Goal: Task Accomplishment & Management: Manage account settings

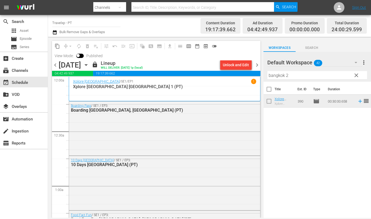
scroll to position [2487, 0]
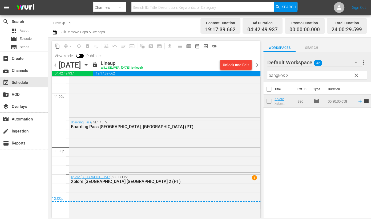
click at [258, 64] on span "chevron_right" at bounding box center [257, 65] width 7 height 7
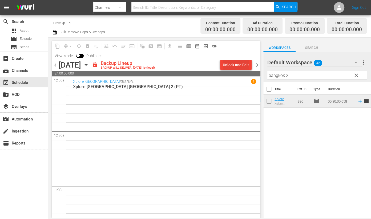
click at [237, 65] on div "Unlock and Edit" at bounding box center [236, 65] width 26 height 10
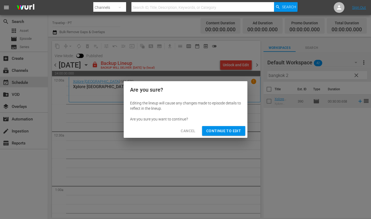
click at [214, 131] on span "Continue to Edit" at bounding box center [223, 130] width 35 height 7
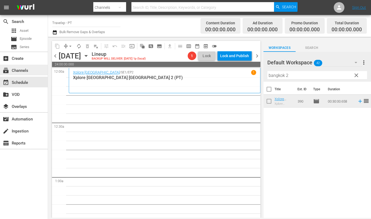
click at [27, 69] on div "subscriptions Channels" at bounding box center [15, 69] width 30 height 5
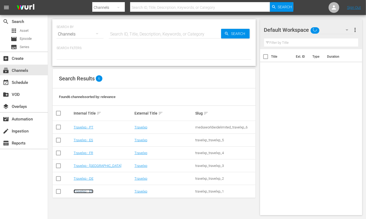
click at [87, 192] on link "Travelxp - EN" at bounding box center [84, 191] width 20 height 4
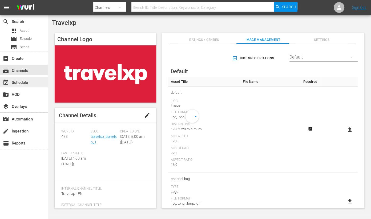
click at [22, 81] on div "event_available Schedule" at bounding box center [15, 81] width 30 height 5
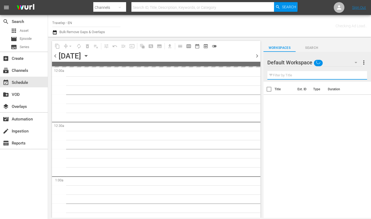
click at [291, 74] on input "text" at bounding box center [318, 75] width 100 height 9
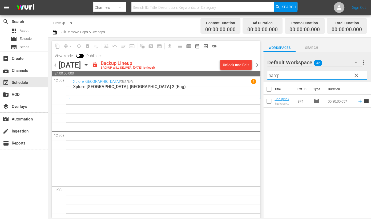
type input "hamp"
click at [356, 58] on button "button" at bounding box center [356, 62] width 13 height 13
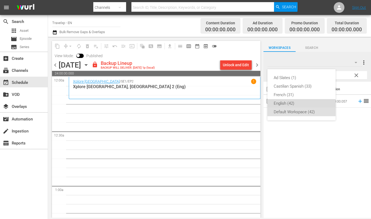
click at [292, 105] on div "English (42)" at bounding box center [301, 103] width 55 height 9
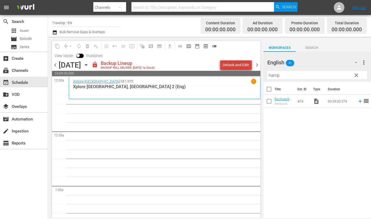
click at [248, 64] on div "Unlock and Edit" at bounding box center [236, 65] width 26 height 10
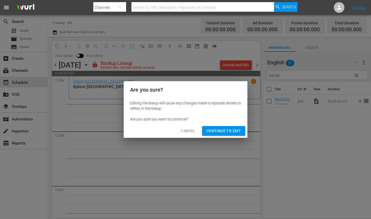
click at [234, 125] on div "Cancel Continue to Edit" at bounding box center [186, 131] width 124 height 14
click at [235, 131] on span "Continue to Edit" at bounding box center [223, 130] width 35 height 7
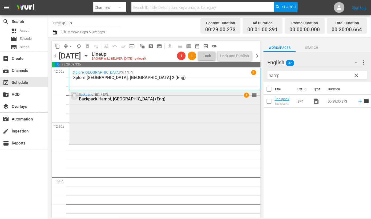
click at [74, 95] on input "checkbox" at bounding box center [75, 95] width 6 height 5
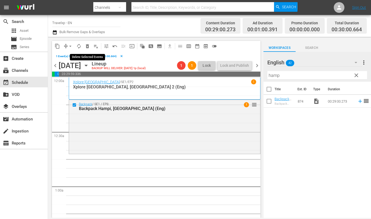
click at [89, 47] on span "delete_forever_outlined" at bounding box center [87, 45] width 5 height 5
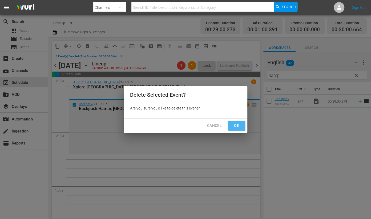
click at [236, 126] on span "Ok" at bounding box center [237, 125] width 9 height 7
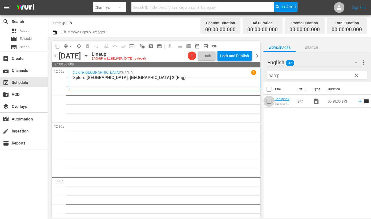
click at [270, 102] on input "checkbox" at bounding box center [269, 102] width 11 height 11
checkbox input "true"
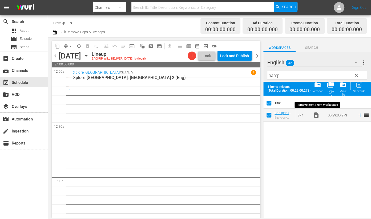
click at [318, 86] on span "folder_delete" at bounding box center [317, 84] width 7 height 7
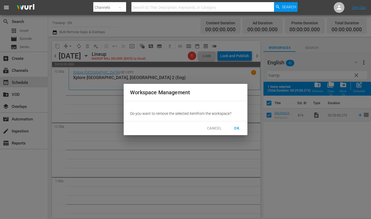
click at [236, 127] on span "OK" at bounding box center [237, 128] width 9 height 7
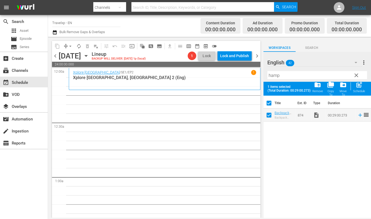
checkbox input "false"
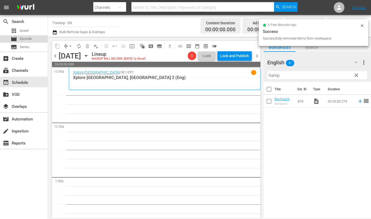
click at [28, 41] on span "Episode" at bounding box center [26, 38] width 12 height 5
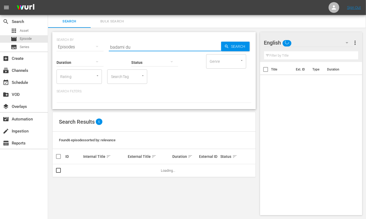
drag, startPoint x: 144, startPoint y: 44, endPoint x: 66, endPoint y: 41, distance: 78.2
click at [66, 41] on div "SEARCH BY Search By Episodes Search ID, Title, Description, Keywords, or Catego…" at bounding box center [154, 43] width 195 height 19
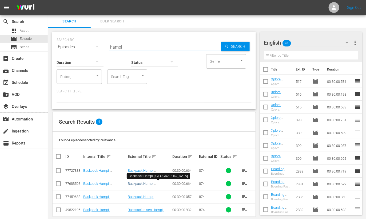
scroll to position [7, 0]
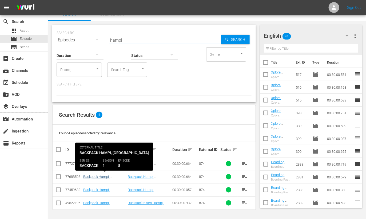
type input "hampi"
click at [104, 177] on link "Backpack Hampi, India (Eng)" at bounding box center [103, 178] width 41 height 8
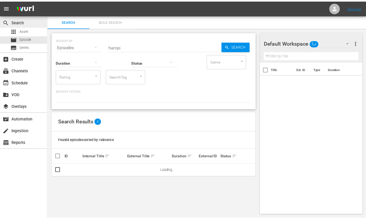
scroll to position [0, 0]
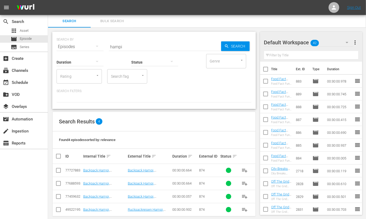
click at [57, 183] on input "checkbox" at bounding box center [58, 184] width 6 height 6
checkbox input "true"
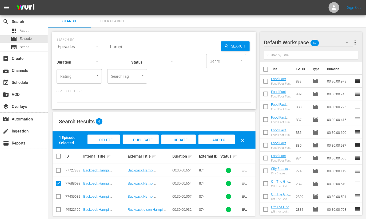
click at [222, 140] on span "Add to Workspace" at bounding box center [217, 145] width 26 height 14
click at [22, 81] on div "event_available Schedule" at bounding box center [15, 81] width 30 height 5
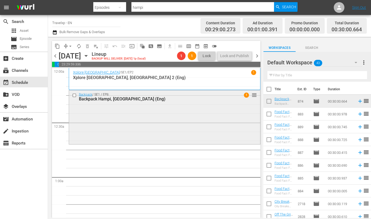
click at [244, 94] on span "1" at bounding box center [246, 94] width 5 height 5
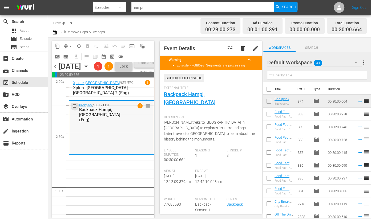
click at [74, 108] on input "checkbox" at bounding box center [76, 105] width 6 height 5
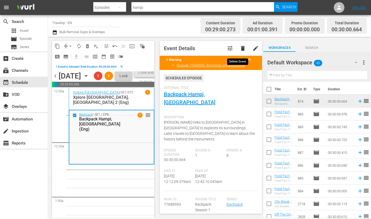
click at [240, 49] on span "delete" at bounding box center [243, 48] width 6 height 6
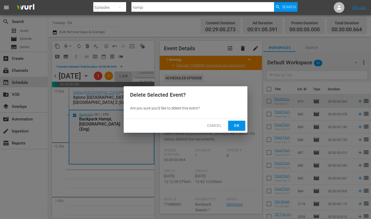
click at [237, 127] on span "Ok" at bounding box center [237, 125] width 9 height 7
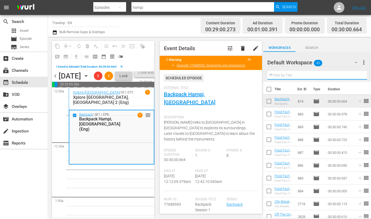
click at [297, 78] on input "text" at bounding box center [318, 75] width 100 height 9
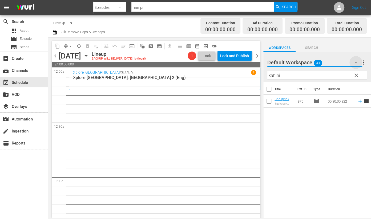
click at [355, 62] on icon "button" at bounding box center [356, 62] width 6 height 6
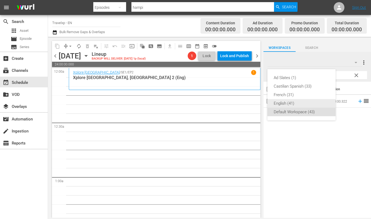
click at [296, 101] on div "English (41)" at bounding box center [301, 103] width 55 height 9
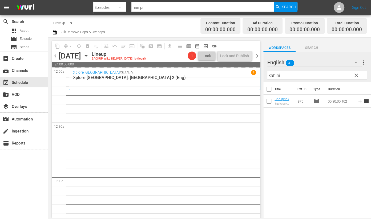
click at [272, 71] on input "kabini" at bounding box center [318, 75] width 100 height 9
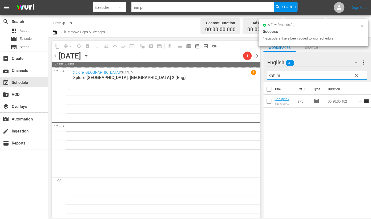
click at [272, 71] on input "kabini" at bounding box center [318, 75] width 100 height 9
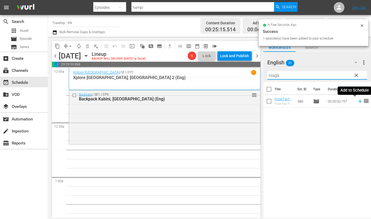
click at [357, 102] on icon at bounding box center [360, 101] width 6 height 6
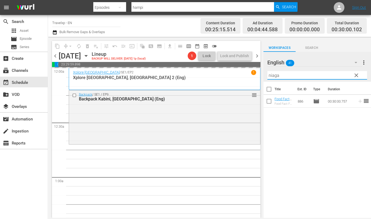
click at [273, 76] on input "niaga" at bounding box center [318, 75] width 100 height 9
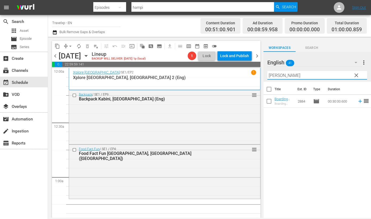
click at [357, 102] on icon at bounding box center [360, 101] width 6 height 6
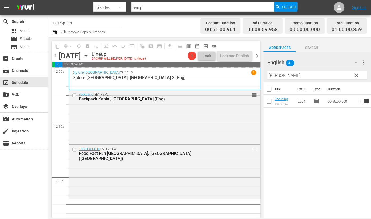
click at [274, 77] on input "[PERSON_NAME]" at bounding box center [318, 75] width 100 height 9
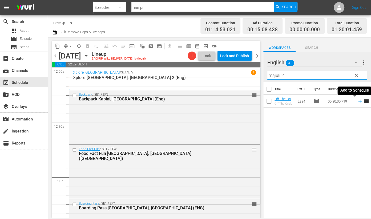
click at [357, 101] on icon at bounding box center [360, 101] width 6 height 6
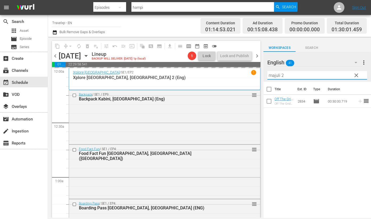
drag, startPoint x: 290, startPoint y: 75, endPoint x: 240, endPoint y: 71, distance: 50.0
click at [240, 71] on div "content_copy compress arrow_drop_down autorenew_outlined delete_forever_outline…" at bounding box center [209, 127] width 323 height 181
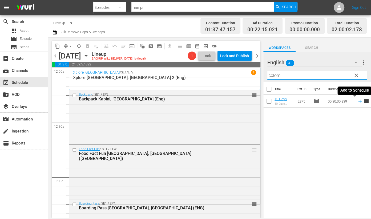
click at [357, 101] on icon at bounding box center [360, 101] width 6 height 6
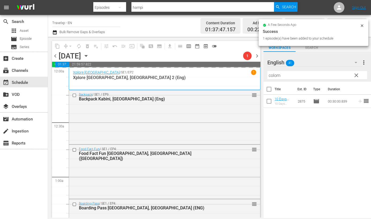
click at [275, 75] on input "colom" at bounding box center [318, 75] width 100 height 9
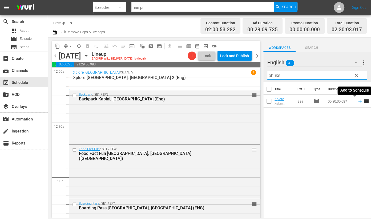
click at [357, 101] on icon at bounding box center [360, 101] width 6 height 6
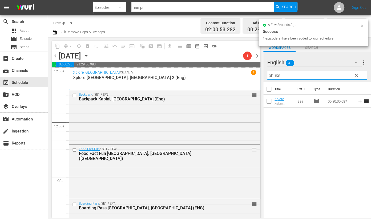
click at [272, 75] on input "phuke" at bounding box center [318, 75] width 100 height 9
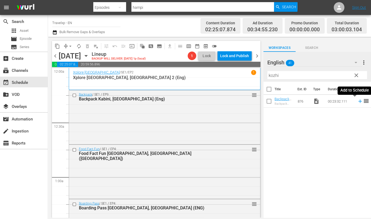
click at [357, 101] on icon at bounding box center [360, 101] width 6 height 6
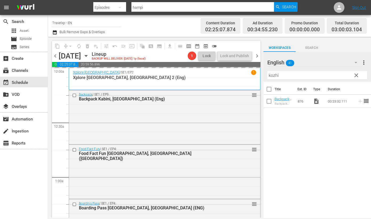
click at [272, 74] on input "kozhi" at bounding box center [318, 75] width 100 height 9
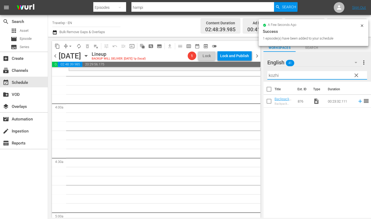
scroll to position [333, 0]
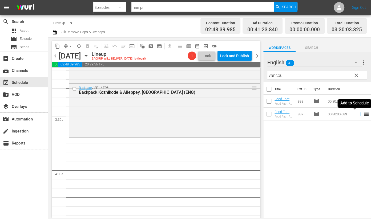
click at [357, 113] on icon at bounding box center [360, 114] width 6 height 6
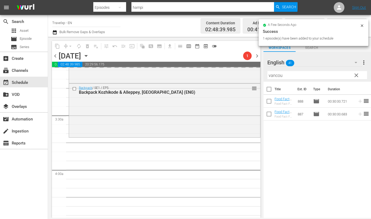
click at [269, 75] on input "vancou" at bounding box center [318, 75] width 100 height 9
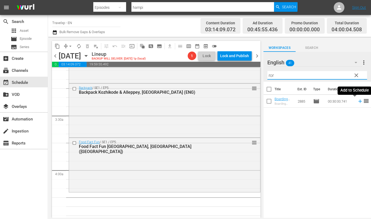
click at [358, 101] on icon at bounding box center [359, 100] width 3 height 3
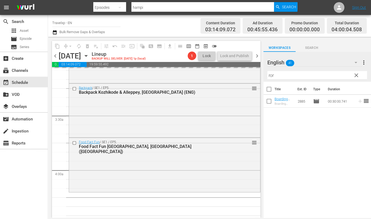
click at [271, 74] on input "ror" at bounding box center [318, 75] width 100 height 9
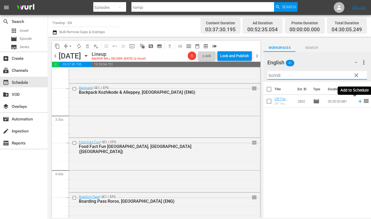
click at [358, 101] on icon at bounding box center [359, 100] width 3 height 3
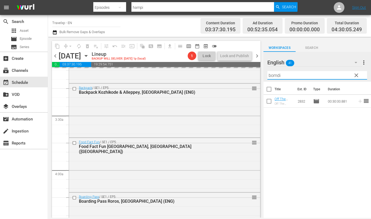
click at [277, 75] on input "bomdi" at bounding box center [318, 75] width 100 height 9
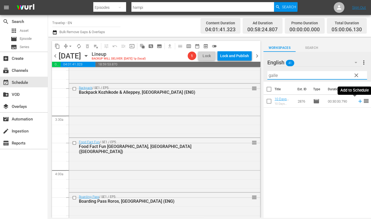
click at [358, 102] on icon at bounding box center [359, 100] width 3 height 3
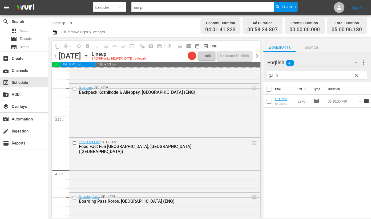
click at [273, 76] on input "galle" at bounding box center [318, 75] width 100 height 9
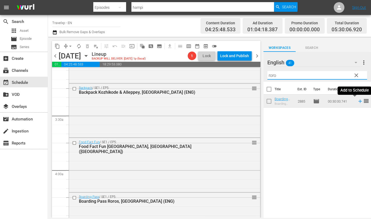
click at [357, 101] on icon at bounding box center [360, 101] width 6 height 6
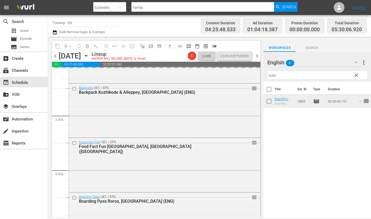
click at [275, 74] on input "roro" at bounding box center [318, 75] width 100 height 9
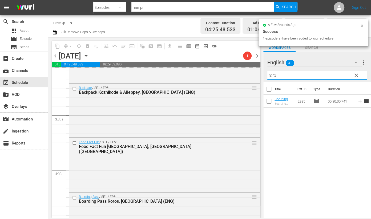
click at [275, 74] on input "roro" at bounding box center [318, 75] width 100 height 9
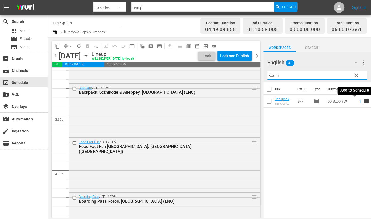
click at [357, 102] on icon at bounding box center [360, 101] width 6 height 6
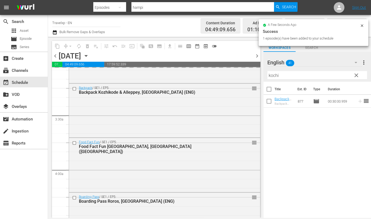
click at [275, 76] on input "kochi" at bounding box center [318, 75] width 100 height 9
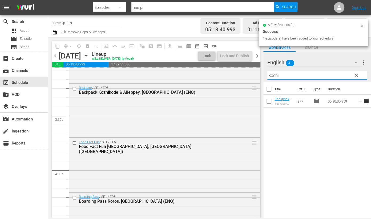
click at [275, 76] on input "kochi" at bounding box center [318, 75] width 100 height 9
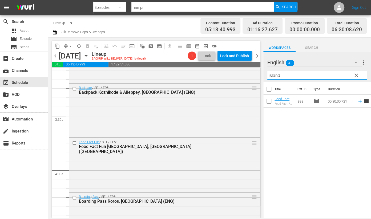
click at [357, 102] on icon at bounding box center [360, 101] width 6 height 6
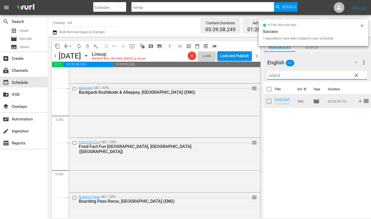
click at [277, 75] on input "island" at bounding box center [318, 75] width 100 height 9
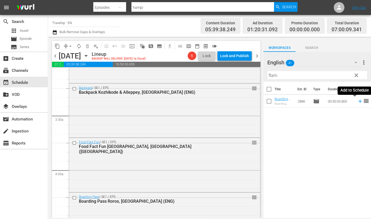
click at [358, 102] on icon at bounding box center [359, 100] width 3 height 3
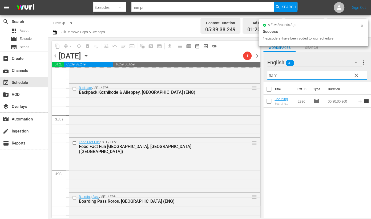
click at [272, 74] on input "flam" at bounding box center [318, 75] width 100 height 9
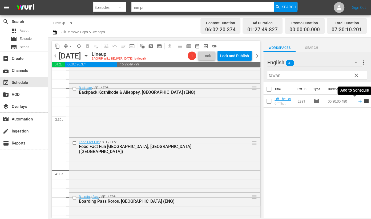
click at [357, 102] on icon at bounding box center [360, 101] width 6 height 6
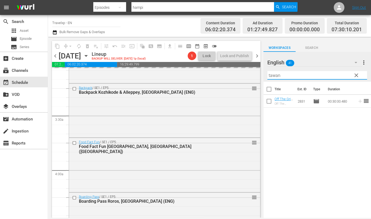
click at [275, 75] on input "tawan" at bounding box center [318, 75] width 100 height 9
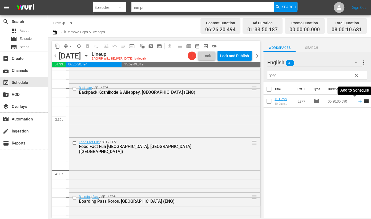
click at [357, 101] on icon at bounding box center [360, 101] width 6 height 6
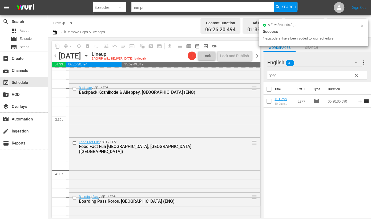
click at [270, 74] on input "mer" at bounding box center [318, 75] width 100 height 9
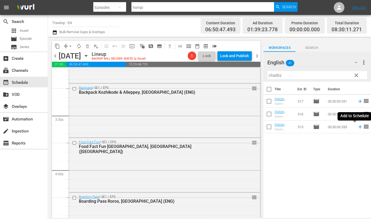
click at [358, 127] on icon at bounding box center [359, 126] width 3 height 3
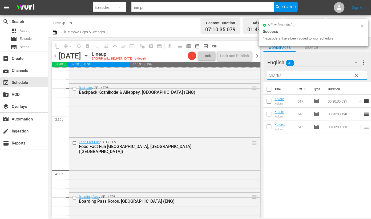
click at [277, 76] on input "chattis" at bounding box center [318, 75] width 100 height 9
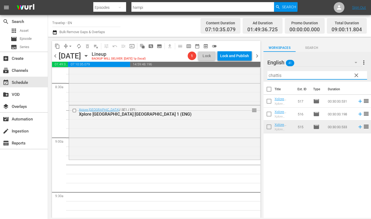
scroll to position [900, 0]
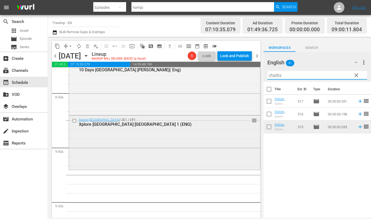
click at [199, 150] on div "Xplore India / SE1 / EP1: Xplore India Chattisgarh 1 (ENG) reorder" at bounding box center [164, 141] width 191 height 53
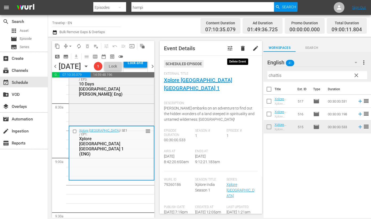
click at [240, 47] on span "delete" at bounding box center [243, 48] width 6 height 6
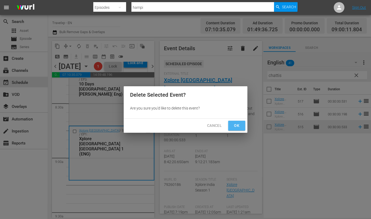
click at [236, 128] on span "Ok" at bounding box center [237, 125] width 9 height 7
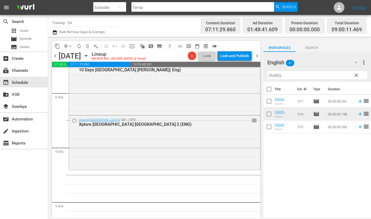
click at [277, 73] on input "chattis" at bounding box center [318, 75] width 100 height 9
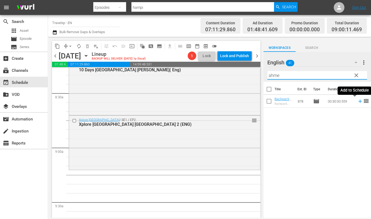
click at [358, 101] on icon at bounding box center [359, 100] width 3 height 3
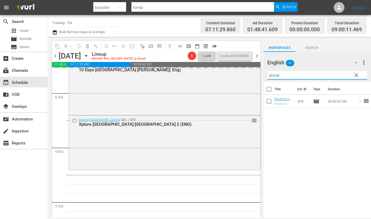
click at [273, 74] on input "ahme" at bounding box center [318, 75] width 100 height 9
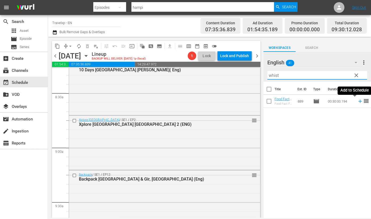
click at [357, 101] on icon at bounding box center [360, 101] width 6 height 6
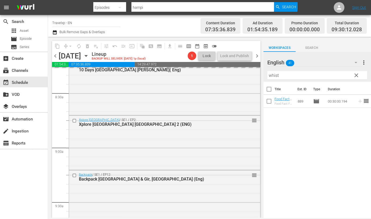
click at [274, 77] on input "whist" at bounding box center [318, 75] width 100 height 9
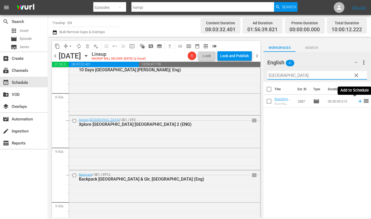
click at [357, 102] on icon at bounding box center [360, 101] width 6 height 6
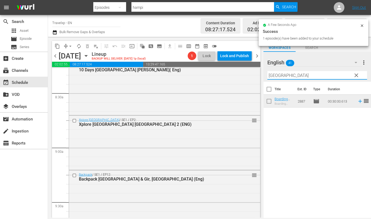
click at [273, 73] on input "[GEOGRAPHIC_DATA]" at bounding box center [318, 75] width 100 height 9
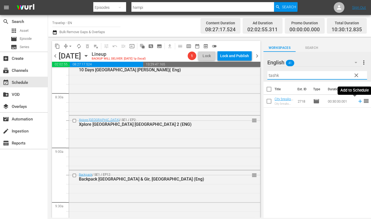
click at [357, 102] on icon at bounding box center [360, 101] width 6 height 6
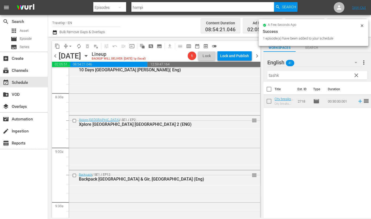
click at [276, 74] on input "tashk" at bounding box center [318, 75] width 100 height 9
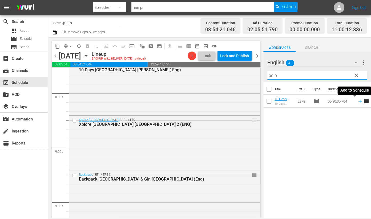
click at [357, 102] on icon at bounding box center [360, 101] width 6 height 6
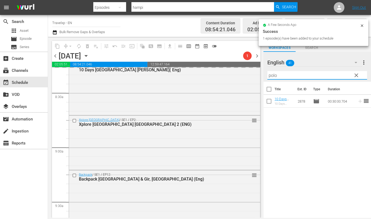
click at [272, 76] on input "polo" at bounding box center [318, 75] width 100 height 9
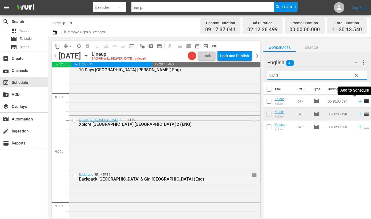
click at [357, 102] on icon at bounding box center [360, 101] width 6 height 6
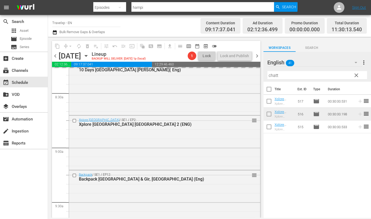
click at [272, 75] on input "chatt" at bounding box center [318, 75] width 100 height 9
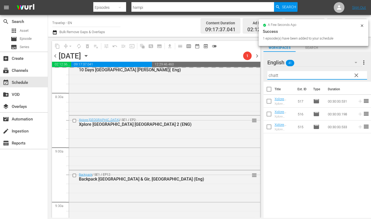
click at [272, 75] on input "chatt" at bounding box center [318, 75] width 100 height 9
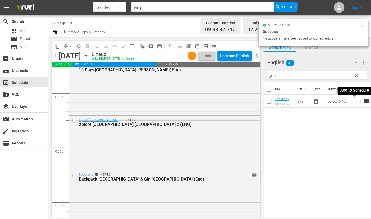
click at [357, 101] on icon at bounding box center [360, 101] width 6 height 6
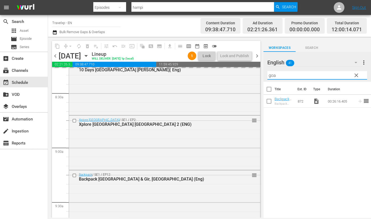
click at [273, 76] on input "goa" at bounding box center [318, 75] width 100 height 9
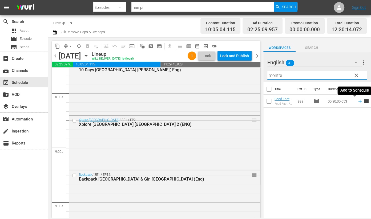
click at [357, 102] on icon at bounding box center [360, 101] width 6 height 6
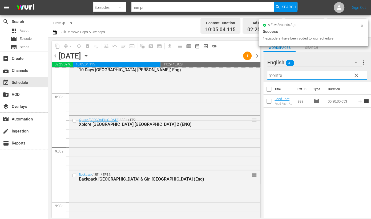
click at [276, 75] on input "montre" at bounding box center [318, 75] width 100 height 9
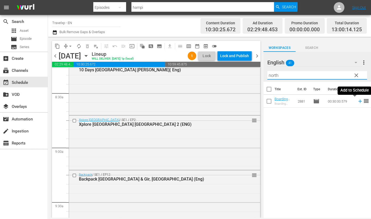
click at [358, 102] on icon at bounding box center [359, 100] width 3 height 3
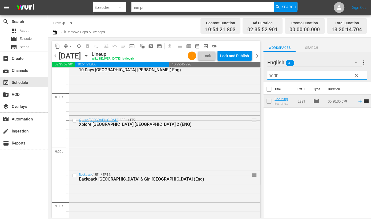
click at [277, 75] on input "north" at bounding box center [318, 75] width 100 height 9
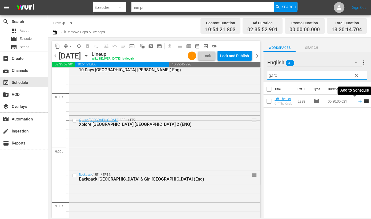
drag, startPoint x: 355, startPoint y: 101, endPoint x: 352, endPoint y: 99, distance: 2.9
click at [358, 101] on icon at bounding box center [359, 100] width 3 height 3
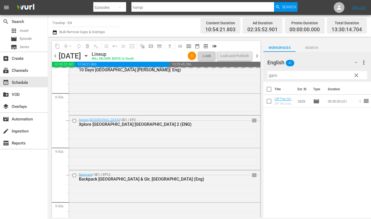
click at [271, 75] on input "garo" at bounding box center [318, 75] width 100 height 9
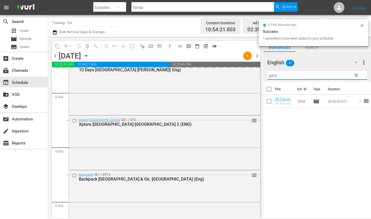
click at [271, 75] on input "garo" at bounding box center [318, 75] width 100 height 9
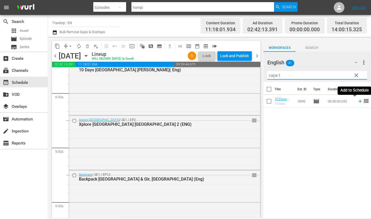
click at [358, 102] on icon at bounding box center [359, 100] width 3 height 3
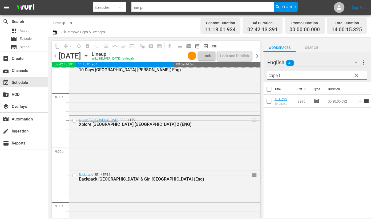
drag, startPoint x: 288, startPoint y: 74, endPoint x: 263, endPoint y: 73, distance: 25.6
click at [263, 73] on div "content_copy compress arrow_drop_down autorenew_outlined delete_forever_outline…" at bounding box center [209, 127] width 323 height 181
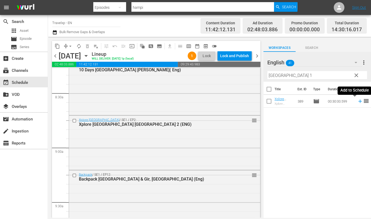
click at [357, 103] on icon at bounding box center [360, 101] width 6 height 6
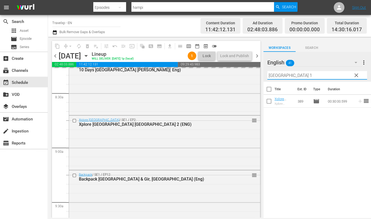
drag, startPoint x: 298, startPoint y: 74, endPoint x: 261, endPoint y: 74, distance: 37.3
click at [261, 74] on div "content_copy compress arrow_drop_down autorenew_outlined delete_forever_outline…" at bounding box center [209, 127] width 323 height 181
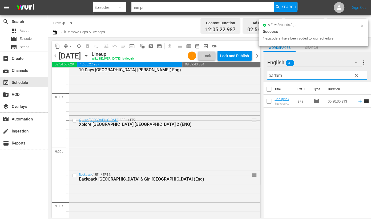
click at [358, 102] on icon at bounding box center [359, 100] width 3 height 3
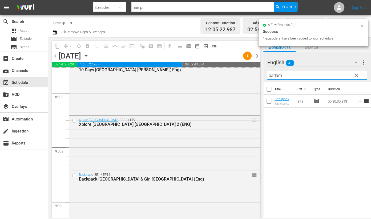
drag, startPoint x: 285, startPoint y: 72, endPoint x: 265, endPoint y: 73, distance: 20.5
click at [265, 73] on div "English 41 English more_vert clear Filter by Title badam" at bounding box center [318, 67] width 108 height 30
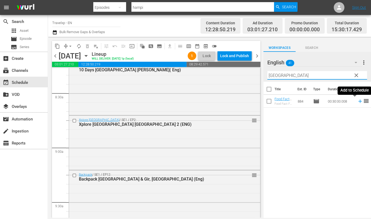
click at [357, 101] on icon at bounding box center [360, 101] width 6 height 6
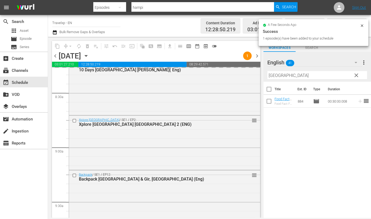
click at [277, 75] on input "[GEOGRAPHIC_DATA]" at bounding box center [318, 75] width 100 height 9
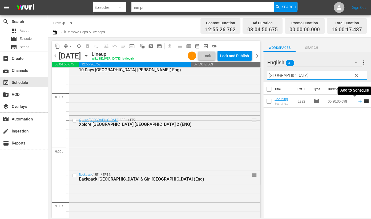
click at [358, 102] on icon at bounding box center [359, 100] width 3 height 3
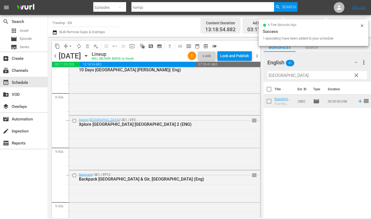
click at [274, 76] on input "troms" at bounding box center [318, 75] width 100 height 9
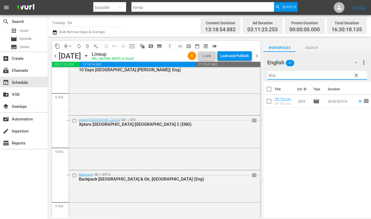
type input "khas"
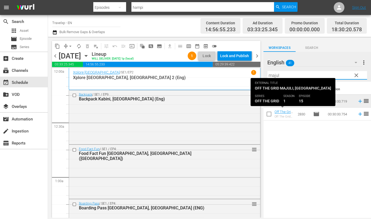
scroll to position [895, 0]
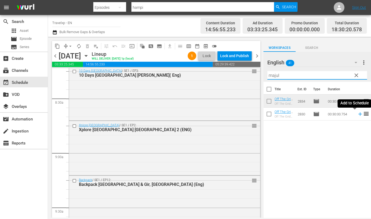
click at [357, 114] on icon at bounding box center [360, 114] width 6 height 6
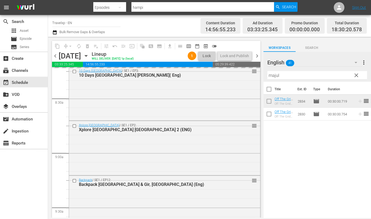
click at [271, 75] on input "majul" at bounding box center [318, 75] width 100 height 9
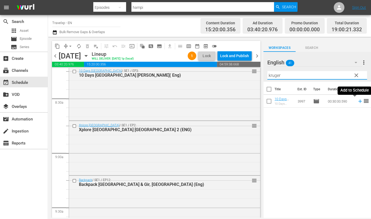
click at [357, 102] on icon at bounding box center [360, 101] width 6 height 6
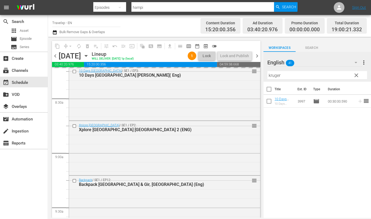
click at [278, 75] on input "kruger" at bounding box center [318, 75] width 100 height 9
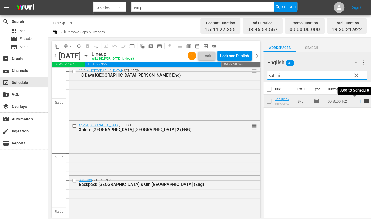
click at [358, 101] on icon at bounding box center [359, 100] width 3 height 3
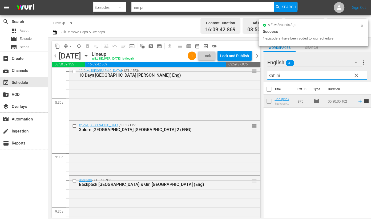
click at [272, 77] on input "kabini" at bounding box center [318, 75] width 100 height 9
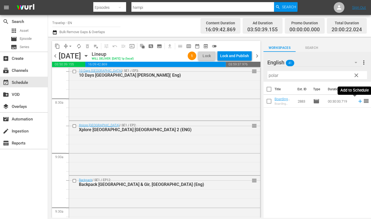
click at [358, 101] on icon at bounding box center [359, 100] width 3 height 3
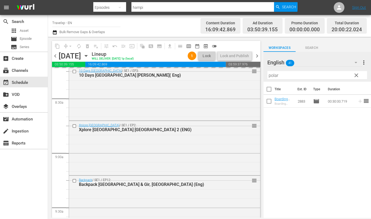
click at [273, 74] on input "polar" at bounding box center [318, 75] width 100 height 9
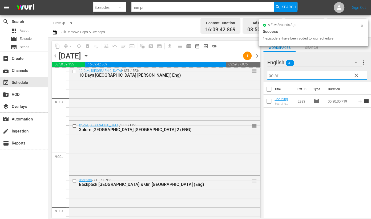
click at [273, 74] on input "polar" at bounding box center [318, 75] width 100 height 9
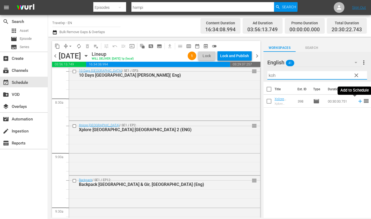
type input "koh"
click at [358, 101] on icon at bounding box center [359, 100] width 3 height 3
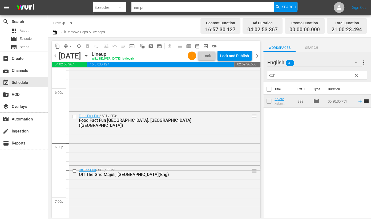
scroll to position [1928, 0]
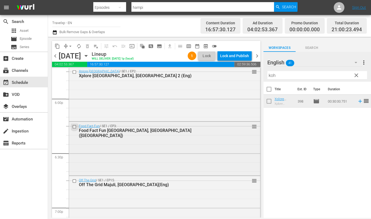
click at [74, 126] on input "checkbox" at bounding box center [75, 126] width 6 height 5
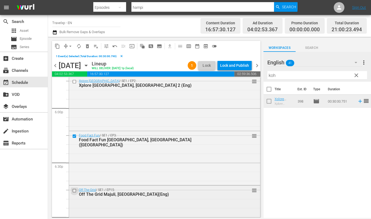
click at [74, 191] on input "checkbox" at bounding box center [75, 190] width 6 height 5
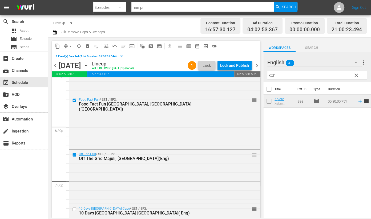
scroll to position [1995, 0]
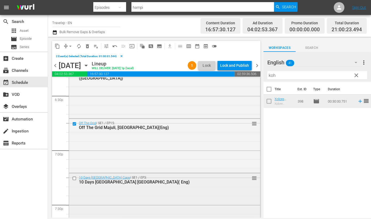
click at [74, 178] on input "checkbox" at bounding box center [75, 178] width 6 height 5
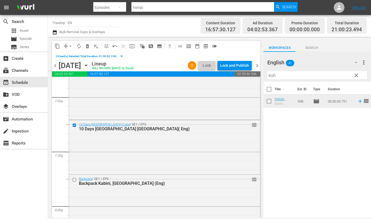
scroll to position [2061, 0]
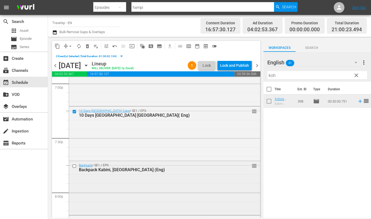
click at [74, 166] on input "checkbox" at bounding box center [75, 166] width 6 height 5
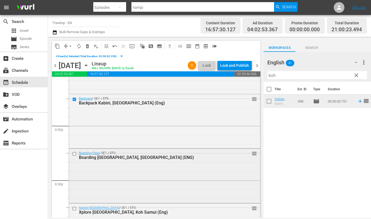
scroll to position [2128, 0]
click at [74, 154] on input "checkbox" at bounding box center [75, 153] width 6 height 5
click at [74, 209] on input "checkbox" at bounding box center [75, 208] width 6 height 5
click at [58, 45] on span "content_copy" at bounding box center [57, 45] width 5 height 5
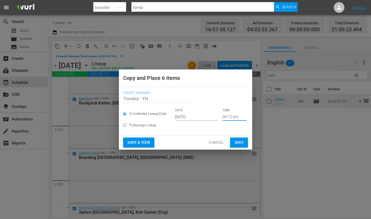
click at [228, 117] on input "06:12 pm" at bounding box center [235, 117] width 24 height 8
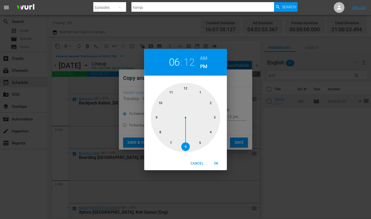
click at [156, 117] on div at bounding box center [185, 117] width 69 height 69
click at [216, 163] on span "OK" at bounding box center [216, 164] width 13 height 6
type input "09:12 pm"
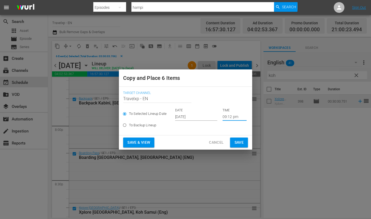
click at [141, 139] on span "Save & View" at bounding box center [138, 142] width 23 height 7
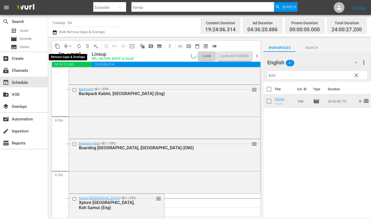
click at [71, 45] on span "arrow_drop_down" at bounding box center [70, 45] width 5 height 5
click at [74, 76] on li "Align to End of Previous Day" at bounding box center [71, 74] width 56 height 9
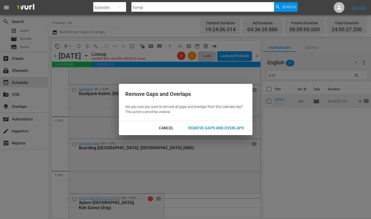
click at [218, 122] on div "Cancel Remove Gaps and Overlaps" at bounding box center [186, 128] width 134 height 14
click at [220, 126] on div "Remove Gaps and Overlaps" at bounding box center [216, 128] width 64 height 7
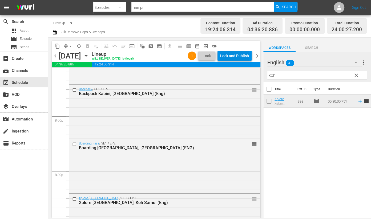
click at [238, 55] on div "Lock and Publish" at bounding box center [234, 56] width 29 height 10
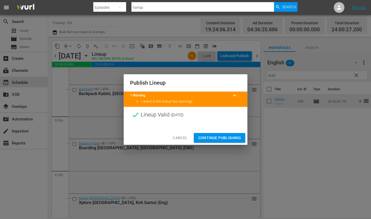
click at [217, 136] on span "Continue Publishing" at bounding box center [219, 137] width 43 height 7
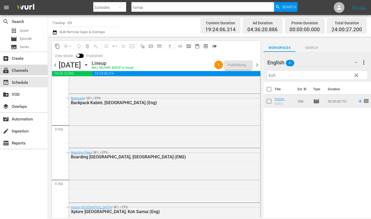
click at [32, 70] on div "subscriptions Channels" at bounding box center [24, 70] width 48 height 11
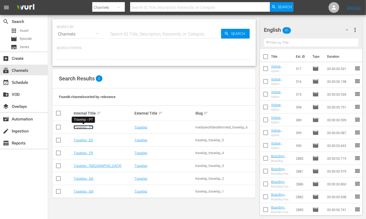
click at [85, 128] on link "Travelxp - PT" at bounding box center [84, 127] width 20 height 4
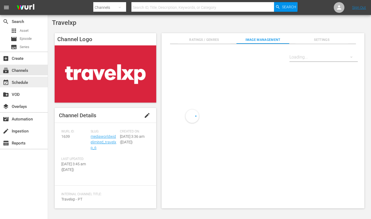
click at [28, 84] on div "event_available Schedule" at bounding box center [24, 82] width 48 height 11
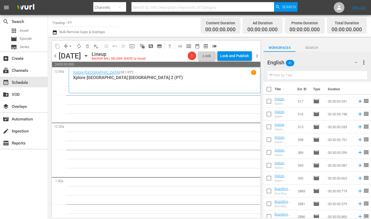
click at [315, 77] on input "text" at bounding box center [318, 75] width 100 height 9
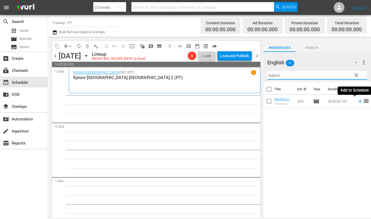
click at [358, 101] on icon at bounding box center [359, 100] width 3 height 3
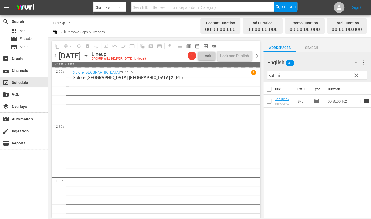
click at [275, 77] on input "kabini" at bounding box center [318, 75] width 100 height 9
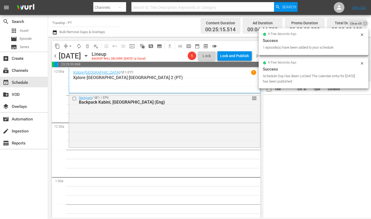
click at [320, 152] on div "Title Ext. ID Type Duration" at bounding box center [318, 150] width 108 height 137
click at [347, 136] on div "Title Ext. ID Type Duration" at bounding box center [318, 150] width 108 height 137
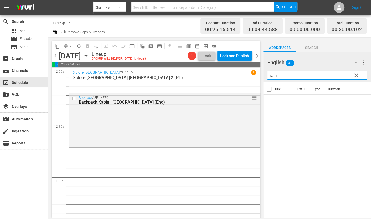
click at [296, 75] on input "naia" at bounding box center [318, 75] width 100 height 9
click at [358, 101] on icon at bounding box center [359, 100] width 3 height 3
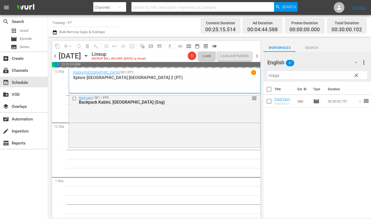
click at [275, 76] on input "niaga" at bounding box center [318, 75] width 100 height 9
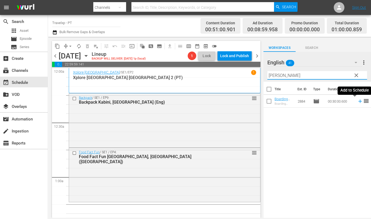
click at [358, 101] on icon at bounding box center [359, 100] width 3 height 3
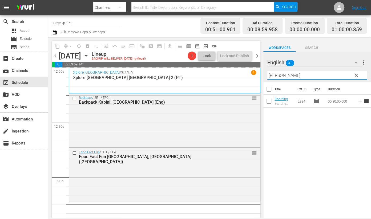
click at [274, 75] on input "[PERSON_NAME]" at bounding box center [318, 75] width 100 height 9
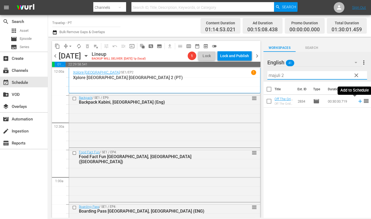
click at [357, 101] on icon at bounding box center [360, 101] width 6 height 6
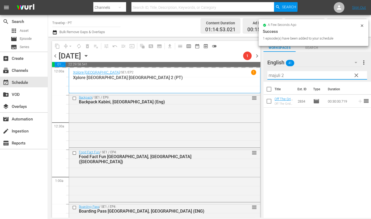
drag, startPoint x: 275, startPoint y: 74, endPoint x: 260, endPoint y: 73, distance: 14.8
click at [260, 73] on div "content_copy compress arrow_drop_down autorenew_outlined delete_forever_outline…" at bounding box center [209, 127] width 323 height 181
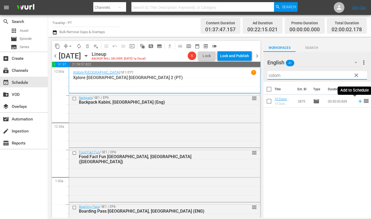
click at [358, 101] on icon at bounding box center [359, 100] width 3 height 3
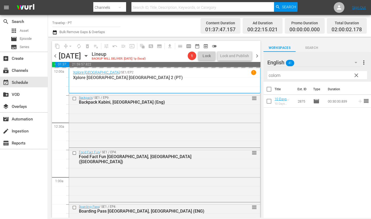
click at [275, 76] on input "colom" at bounding box center [318, 75] width 100 height 9
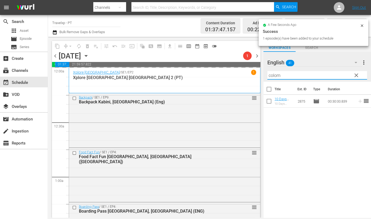
click at [275, 76] on input "colom" at bounding box center [318, 75] width 100 height 9
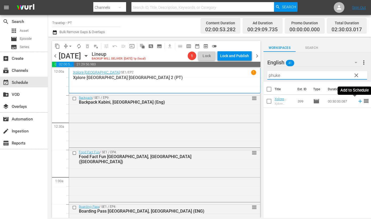
click at [358, 101] on icon at bounding box center [359, 100] width 3 height 3
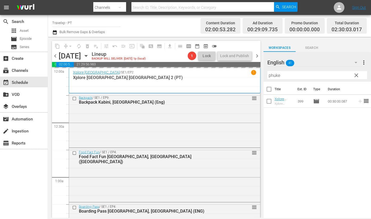
click at [274, 74] on input "phuke" at bounding box center [318, 75] width 100 height 9
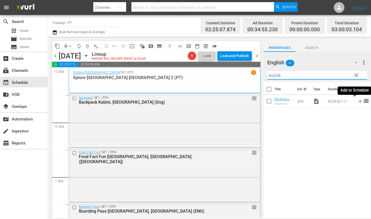
click at [357, 101] on icon at bounding box center [360, 101] width 6 height 6
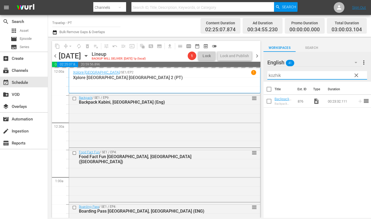
click at [274, 75] on input "kozhik" at bounding box center [318, 75] width 100 height 9
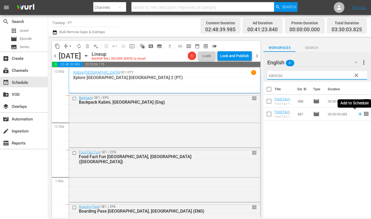
click at [357, 114] on icon at bounding box center [360, 114] width 6 height 6
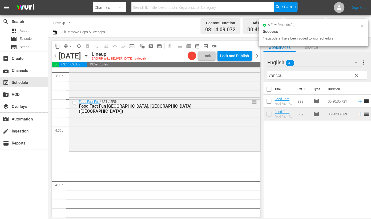
scroll to position [367, 0]
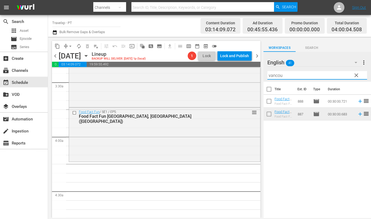
click at [277, 75] on input "vancou" at bounding box center [318, 75] width 100 height 9
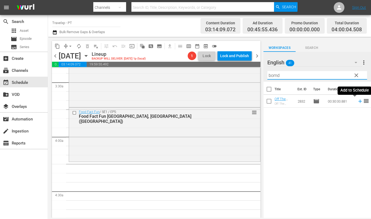
click at [357, 102] on icon at bounding box center [360, 101] width 6 height 6
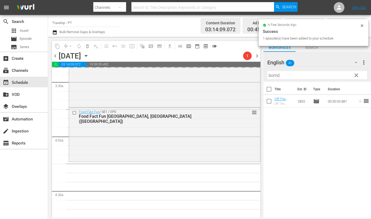
click at [275, 76] on input "bomd" at bounding box center [318, 75] width 100 height 9
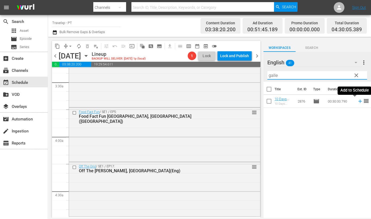
click at [357, 102] on icon at bounding box center [360, 101] width 6 height 6
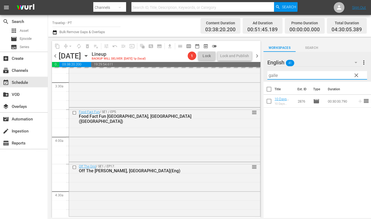
click at [272, 76] on input "galle" at bounding box center [318, 75] width 100 height 9
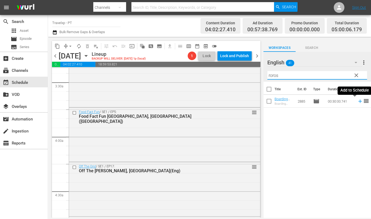
click at [358, 102] on icon at bounding box center [359, 100] width 3 height 3
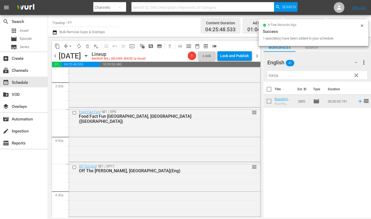
click at [275, 74] on input "roros" at bounding box center [318, 75] width 100 height 9
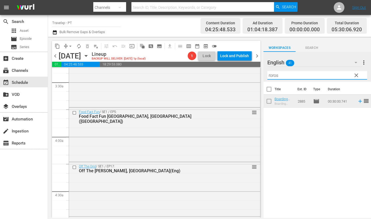
click at [275, 74] on input "roros" at bounding box center [318, 75] width 100 height 9
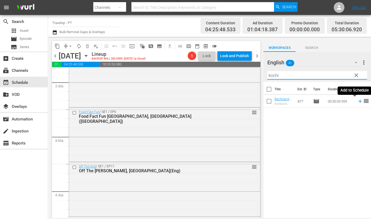
click at [357, 101] on icon at bounding box center [360, 101] width 6 height 6
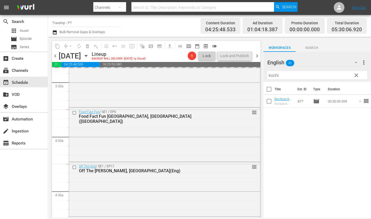
click at [275, 76] on input "kochi" at bounding box center [318, 75] width 100 height 9
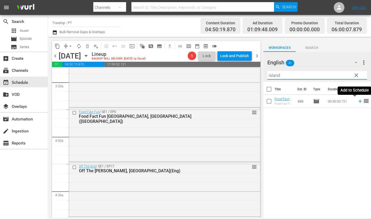
click at [357, 101] on icon at bounding box center [360, 101] width 6 height 6
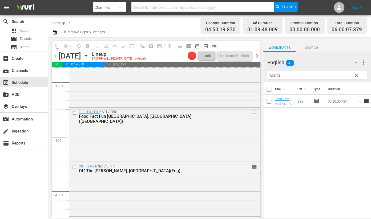
click at [272, 76] on input "island" at bounding box center [318, 75] width 100 height 9
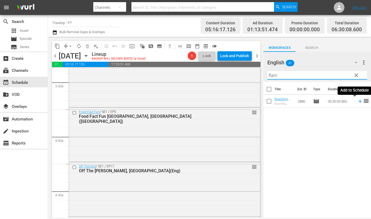
click at [357, 102] on icon at bounding box center [360, 101] width 6 height 6
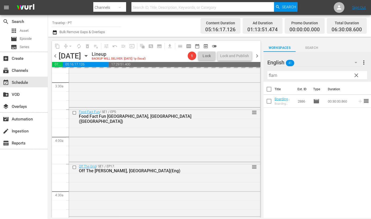
click at [275, 76] on input "flam" at bounding box center [318, 75] width 100 height 9
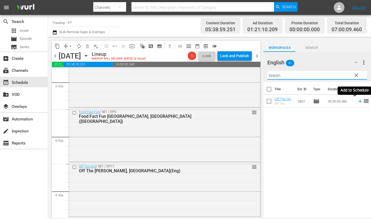
click at [357, 102] on icon at bounding box center [360, 101] width 6 height 6
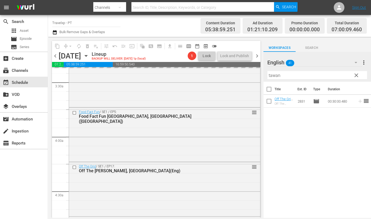
click at [277, 76] on input "tawan" at bounding box center [318, 75] width 100 height 9
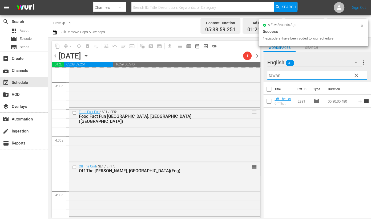
click at [277, 76] on input "tawan" at bounding box center [318, 75] width 100 height 9
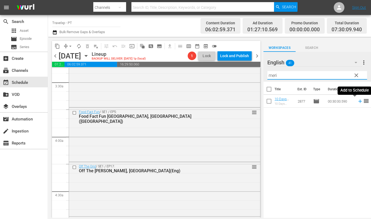
click at [357, 101] on icon at bounding box center [360, 101] width 6 height 6
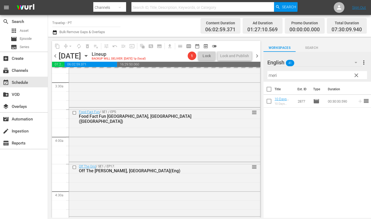
click at [273, 75] on input "meri" at bounding box center [318, 75] width 100 height 9
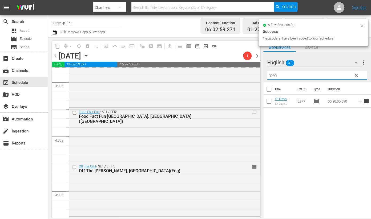
click at [273, 75] on input "meri" at bounding box center [318, 75] width 100 height 9
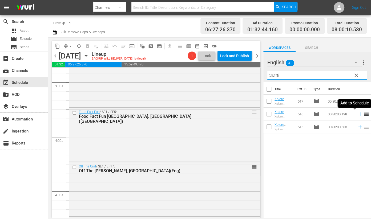
click at [357, 115] on icon at bounding box center [360, 114] width 6 height 6
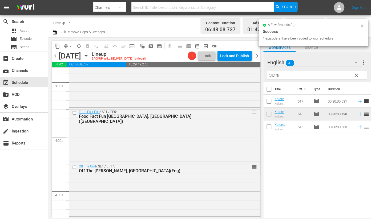
click at [275, 75] on input "chatti" at bounding box center [318, 75] width 100 height 9
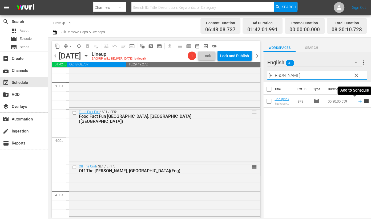
click at [357, 102] on icon at bounding box center [360, 101] width 6 height 6
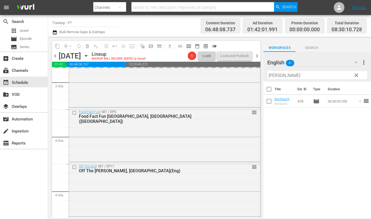
click at [276, 75] on input "[PERSON_NAME]" at bounding box center [318, 75] width 100 height 9
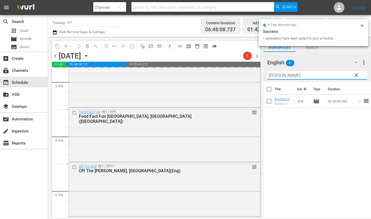
click at [276, 75] on input "[PERSON_NAME]" at bounding box center [318, 75] width 100 height 9
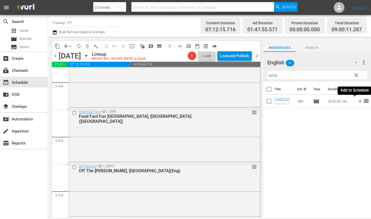
click at [358, 101] on icon at bounding box center [359, 100] width 3 height 3
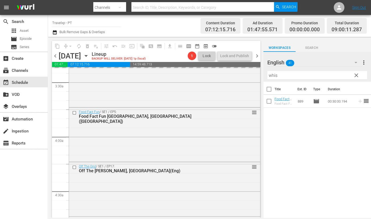
click at [276, 74] on input "whis" at bounding box center [318, 75] width 100 height 9
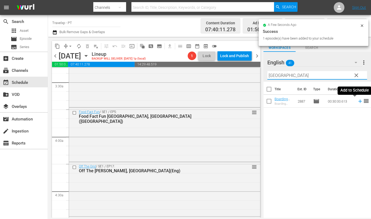
click at [358, 102] on icon at bounding box center [359, 100] width 3 height 3
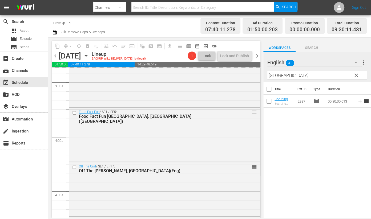
click at [270, 73] on input "[GEOGRAPHIC_DATA]" at bounding box center [318, 75] width 100 height 9
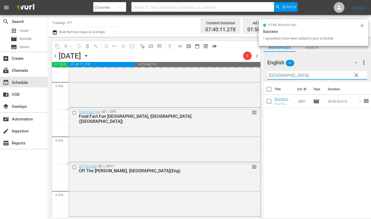
click at [270, 73] on input "[GEOGRAPHIC_DATA]" at bounding box center [318, 75] width 100 height 9
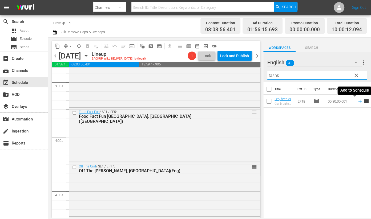
click at [358, 101] on icon at bounding box center [359, 100] width 3 height 3
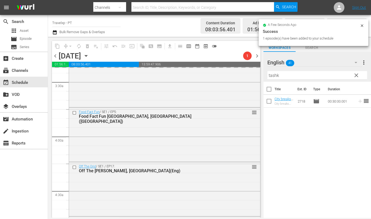
click at [272, 73] on input "tashk" at bounding box center [318, 75] width 100 height 9
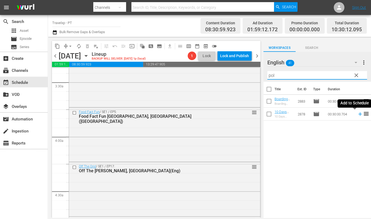
click at [358, 114] on icon at bounding box center [359, 113] width 3 height 3
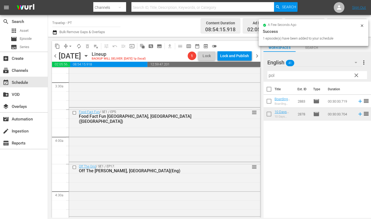
click at [269, 75] on input "pol" at bounding box center [318, 75] width 100 height 9
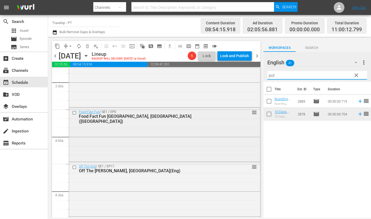
scroll to position [400, 0]
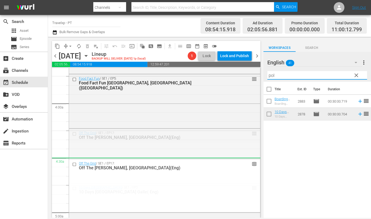
drag, startPoint x: 249, startPoint y: 134, endPoint x: 250, endPoint y: 166, distance: 32.0
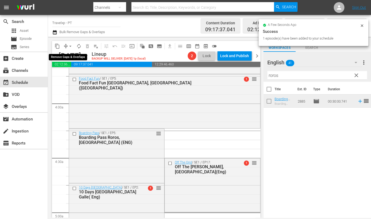
click at [70, 46] on span "arrow_drop_down" at bounding box center [70, 45] width 5 height 5
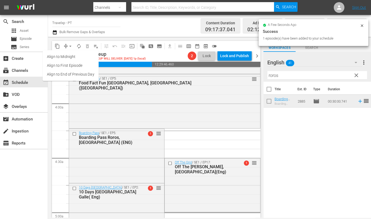
click at [73, 73] on li "Align to End of Previous Day" at bounding box center [71, 74] width 56 height 9
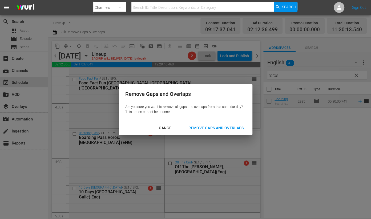
click at [225, 128] on div "Remove Gaps and Overlaps" at bounding box center [216, 128] width 64 height 7
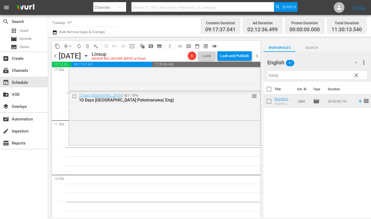
scroll to position [1200, 0]
click at [271, 75] on input "roros" at bounding box center [318, 75] width 100 height 9
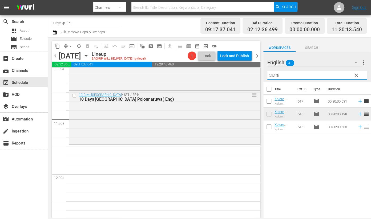
click at [358, 102] on icon at bounding box center [359, 100] width 3 height 3
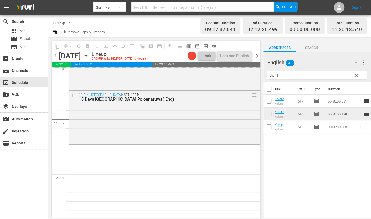
click at [276, 77] on input "chatti" at bounding box center [318, 75] width 100 height 9
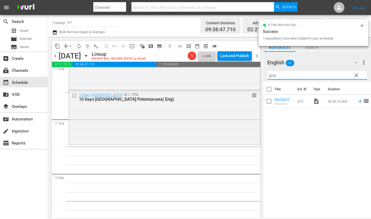
scroll to position [1191, 0]
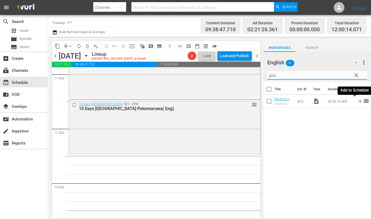
click at [357, 100] on icon at bounding box center [360, 101] width 6 height 6
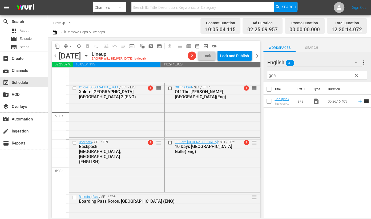
scroll to position [491, 0]
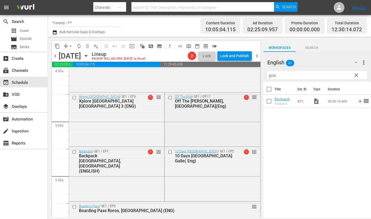
click at [168, 98] on input "checkbox" at bounding box center [171, 97] width 6 height 5
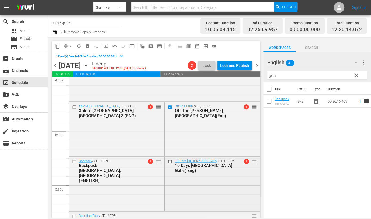
click at [169, 161] on input "checkbox" at bounding box center [171, 161] width 6 height 5
click at [87, 46] on span "delete_forever_outlined" at bounding box center [87, 45] width 5 height 5
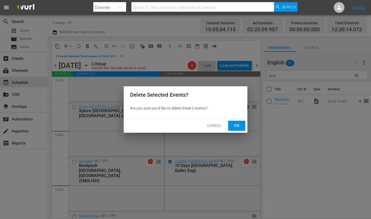
click at [238, 127] on span "Ok" at bounding box center [237, 125] width 9 height 7
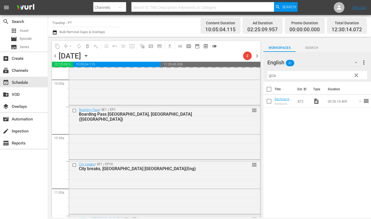
scroll to position [1191, 0]
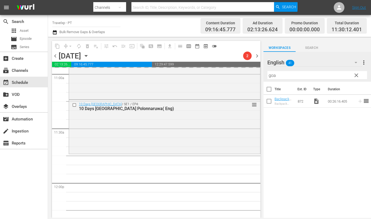
click at [272, 77] on input "goa" at bounding box center [318, 75] width 100 height 9
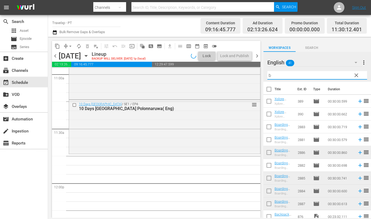
scroll to position [1209, 0]
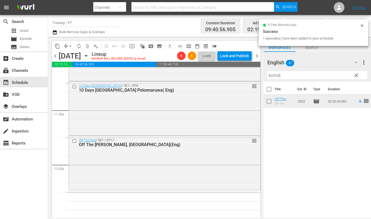
click at [275, 76] on input "bomdi" at bounding box center [318, 75] width 100 height 9
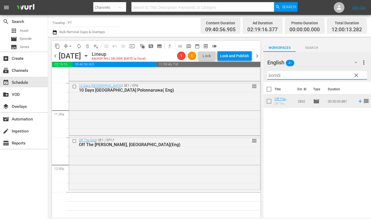
click at [275, 76] on input "bomdi" at bounding box center [318, 75] width 100 height 9
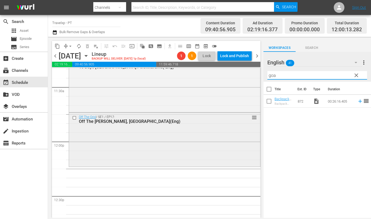
scroll to position [1243, 0]
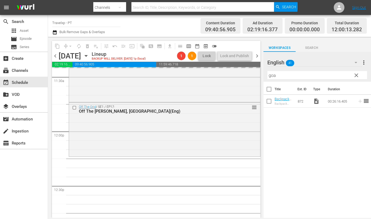
click at [274, 75] on input "goa" at bounding box center [318, 75] width 100 height 9
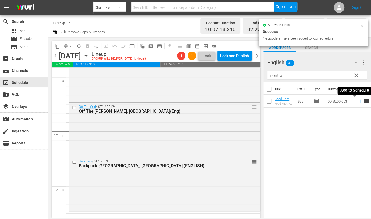
click at [357, 103] on icon at bounding box center [360, 101] width 6 height 6
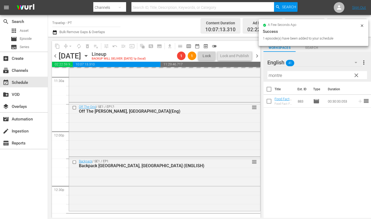
click at [273, 76] on input "montre" at bounding box center [318, 75] width 100 height 9
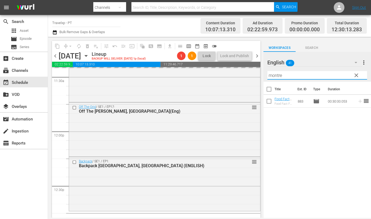
click at [273, 76] on input "montre" at bounding box center [318, 75] width 100 height 9
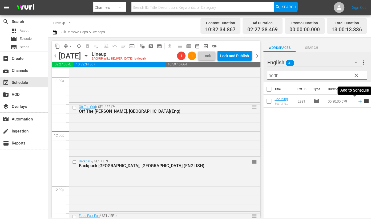
click at [357, 102] on icon at bounding box center [360, 101] width 6 height 6
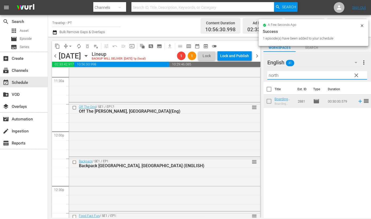
click at [275, 76] on input "north" at bounding box center [318, 75] width 100 height 9
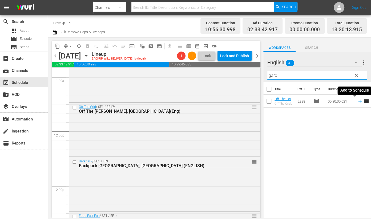
click at [358, 101] on icon at bounding box center [359, 100] width 3 height 3
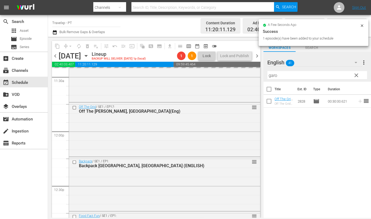
click at [272, 75] on input "garo" at bounding box center [318, 75] width 100 height 9
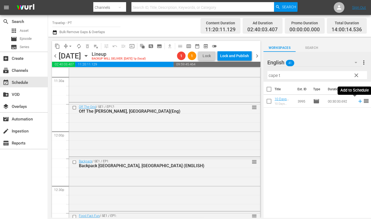
click at [357, 102] on icon at bounding box center [360, 101] width 6 height 6
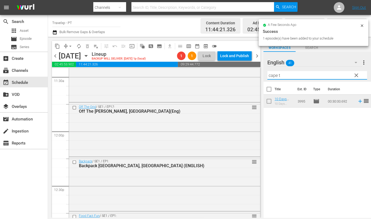
drag, startPoint x: 270, startPoint y: 74, endPoint x: 263, endPoint y: 74, distance: 7.2
click at [263, 74] on div "content_copy compress arrow_drop_down autorenew_outlined delete_forever_outline…" at bounding box center [209, 127] width 323 height 181
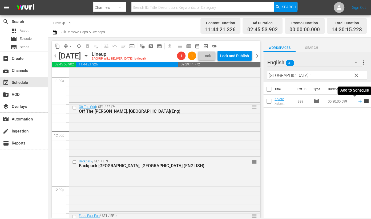
click at [357, 101] on icon at bounding box center [360, 101] width 6 height 6
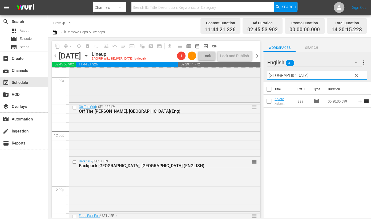
click at [250, 74] on div "content_copy compress arrow_drop_down autorenew_outlined delete_forever_outline…" at bounding box center [209, 127] width 323 height 181
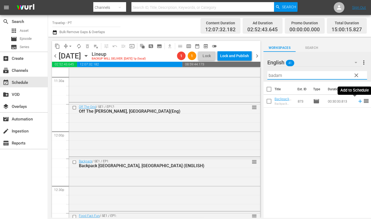
click at [358, 101] on icon at bounding box center [359, 100] width 3 height 3
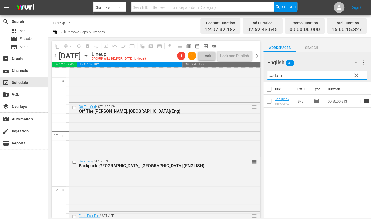
click at [273, 75] on input "badam" at bounding box center [318, 75] width 100 height 9
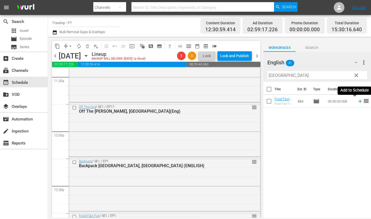
click at [358, 101] on icon at bounding box center [359, 100] width 3 height 3
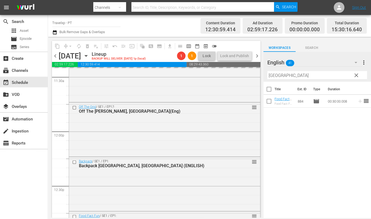
click at [276, 76] on input "[GEOGRAPHIC_DATA]" at bounding box center [318, 75] width 100 height 9
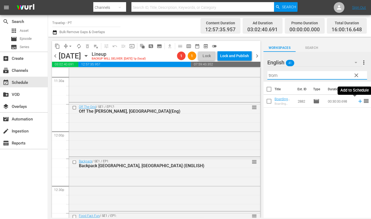
click at [358, 101] on icon at bounding box center [359, 100] width 3 height 3
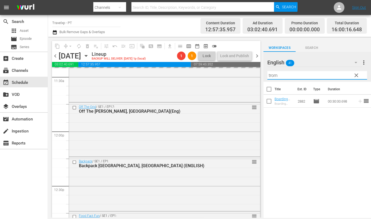
click at [273, 75] on input "trom" at bounding box center [318, 75] width 100 height 9
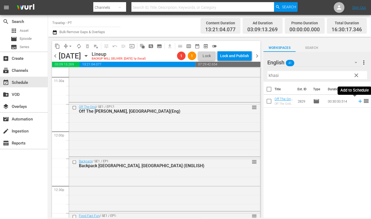
click at [357, 101] on icon at bounding box center [360, 101] width 6 height 6
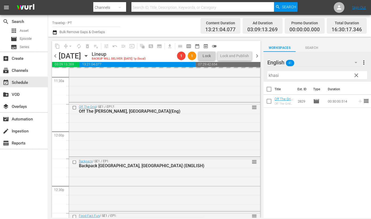
click at [274, 74] on input "khasi" at bounding box center [318, 75] width 100 height 9
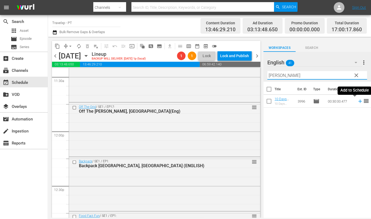
click at [357, 101] on icon at bounding box center [360, 101] width 6 height 6
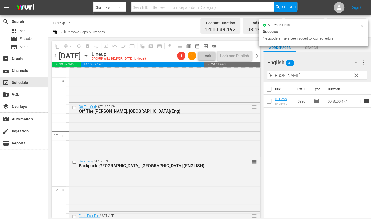
click at [279, 75] on input "[PERSON_NAME]" at bounding box center [318, 75] width 100 height 9
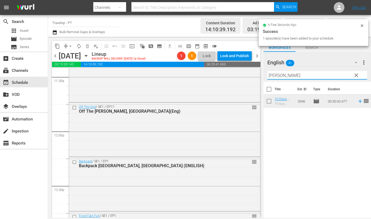
click at [279, 75] on input "[PERSON_NAME]" at bounding box center [318, 75] width 100 height 9
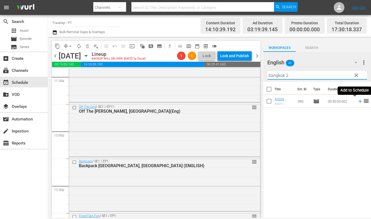
click at [357, 101] on icon at bounding box center [360, 101] width 6 height 6
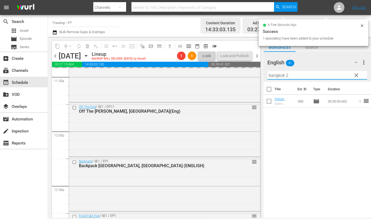
click at [250, 75] on div "content_copy compress arrow_drop_down autorenew_outlined delete_forever_outline…" at bounding box center [209, 127] width 323 height 181
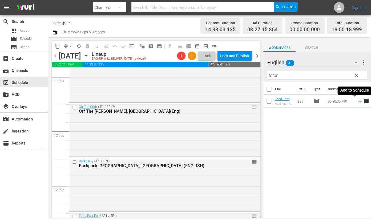
click at [358, 101] on icon at bounding box center [359, 100] width 3 height 3
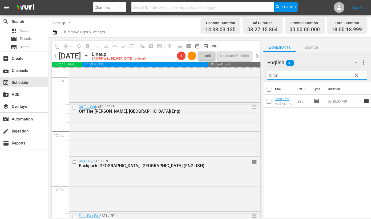
click at [271, 77] on input "toron" at bounding box center [318, 75] width 100 height 9
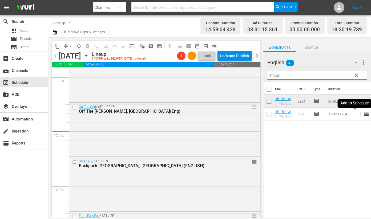
click at [358, 114] on icon at bounding box center [359, 113] width 3 height 3
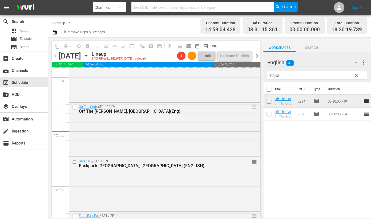
click at [274, 75] on input "majuli" at bounding box center [318, 75] width 100 height 9
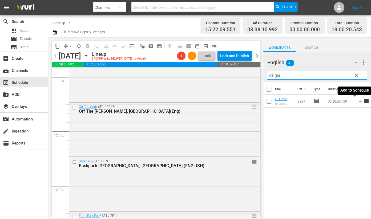
click at [357, 102] on icon at bounding box center [360, 101] width 6 height 6
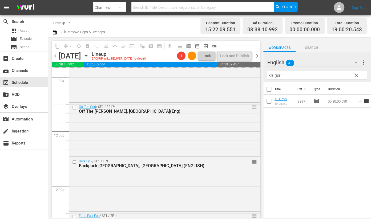
click at [275, 77] on input "kruger" at bounding box center [318, 75] width 100 height 9
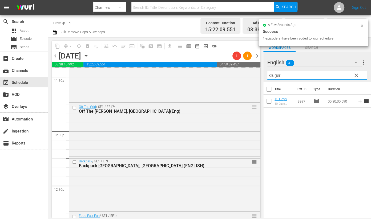
click at [275, 77] on input "kruger" at bounding box center [318, 75] width 100 height 9
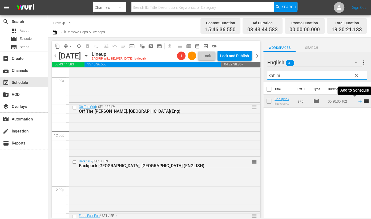
click at [358, 101] on icon at bounding box center [359, 100] width 3 height 3
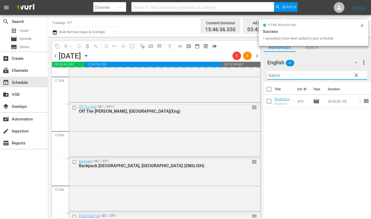
click at [276, 75] on input "kabini" at bounding box center [318, 75] width 100 height 9
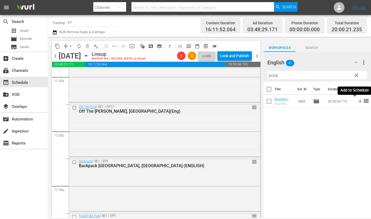
click at [358, 101] on icon at bounding box center [359, 100] width 3 height 3
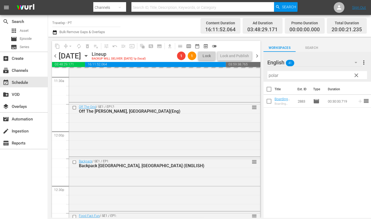
click at [274, 75] on input "polar" at bounding box center [318, 75] width 100 height 9
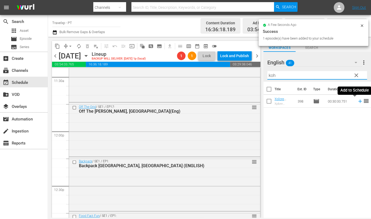
type input "koh"
click at [358, 101] on icon at bounding box center [359, 100] width 3 height 3
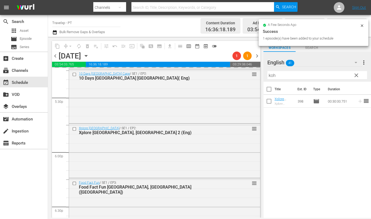
scroll to position [1876, 0]
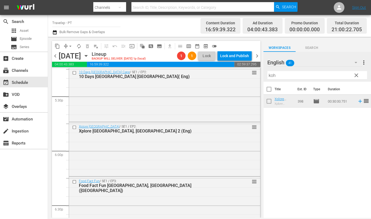
click at [74, 182] on input "checkbox" at bounding box center [75, 182] width 6 height 5
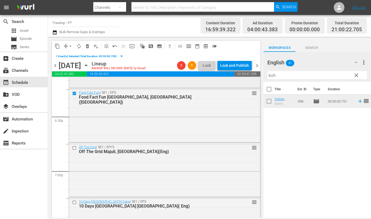
scroll to position [1976, 0]
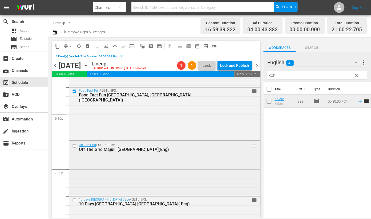
click at [74, 146] on input "checkbox" at bounding box center [75, 145] width 6 height 5
click at [74, 199] on input "checkbox" at bounding box center [75, 200] width 6 height 5
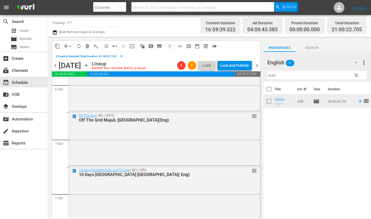
scroll to position [2043, 0]
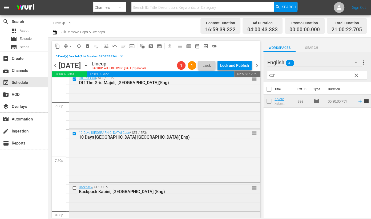
click at [75, 187] on input "checkbox" at bounding box center [75, 188] width 6 height 5
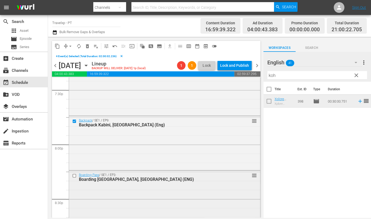
click at [74, 175] on input "checkbox" at bounding box center [75, 175] width 6 height 5
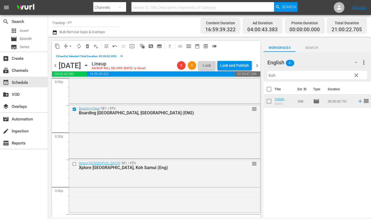
scroll to position [2176, 0]
click at [74, 163] on input "checkbox" at bounding box center [75, 163] width 6 height 5
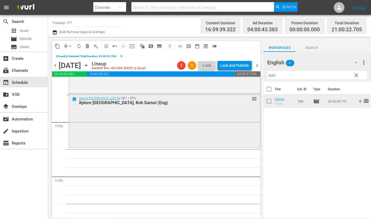
scroll to position [2243, 0]
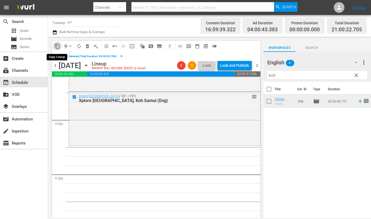
click at [56, 47] on span "content_copy" at bounding box center [57, 45] width 5 height 5
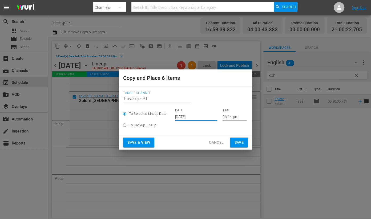
click at [187, 117] on input "[DATE]" at bounding box center [196, 117] width 42 height 8
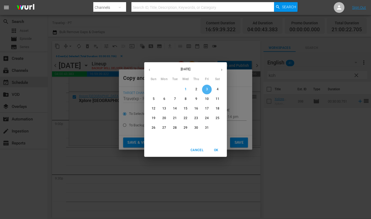
click at [206, 88] on p "3" at bounding box center [207, 89] width 2 height 5
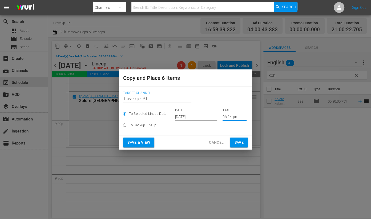
click at [230, 117] on input "06:14 pm" at bounding box center [235, 117] width 24 height 8
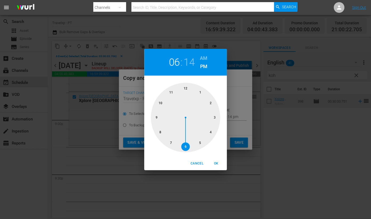
click at [155, 117] on div at bounding box center [185, 117] width 69 height 69
click at [218, 165] on span "OK" at bounding box center [216, 164] width 13 height 6
type input "09:14 pm"
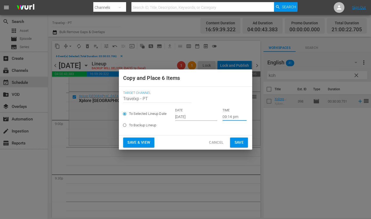
click at [137, 139] on span "Save & View" at bounding box center [138, 142] width 23 height 7
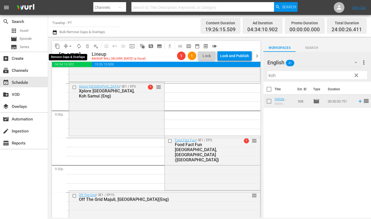
click at [71, 45] on span "arrow_drop_down" at bounding box center [70, 45] width 5 height 5
click at [73, 72] on li "Align to End of Previous Day" at bounding box center [71, 74] width 56 height 9
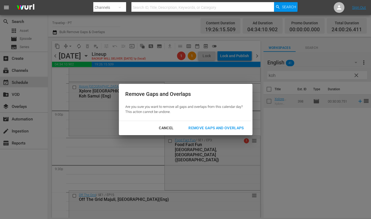
click at [213, 126] on div "Remove Gaps and Overlaps" at bounding box center [216, 128] width 64 height 7
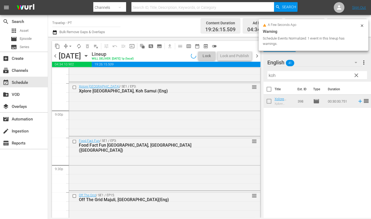
scroll to position [2234, 0]
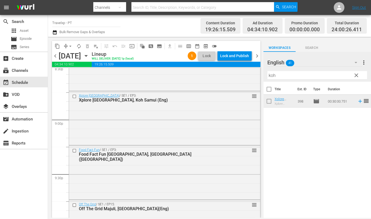
click at [234, 56] on div "Lock and Publish" at bounding box center [234, 56] width 29 height 10
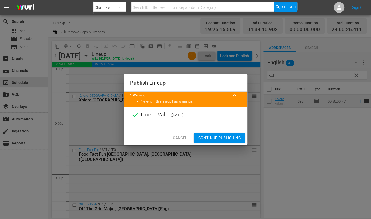
click at [221, 138] on span "Continue Publishing" at bounding box center [219, 137] width 43 height 7
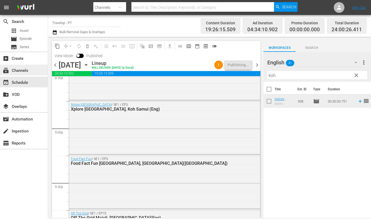
click at [28, 72] on div "subscriptions Channels" at bounding box center [15, 69] width 30 height 5
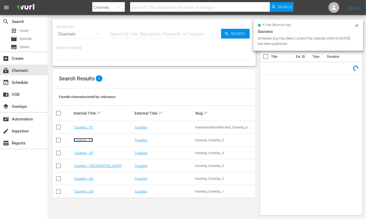
click at [89, 141] on link "Travelxp - ES" at bounding box center [83, 140] width 19 height 4
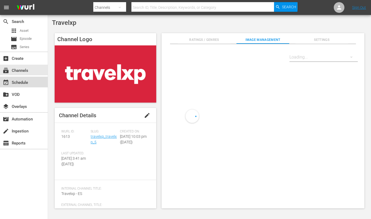
click at [30, 83] on div "event_available Schedule" at bounding box center [24, 82] width 48 height 11
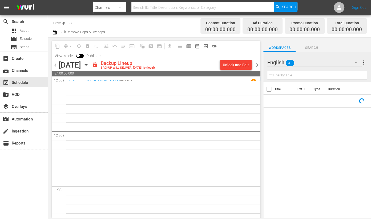
click at [235, 65] on div "Unlock and Edit" at bounding box center [236, 65] width 26 height 10
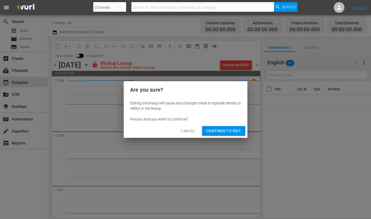
click at [221, 130] on span "Continue to Edit" at bounding box center [223, 130] width 35 height 7
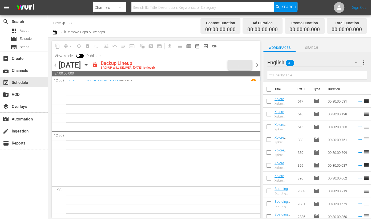
click at [81, 64] on div "[DATE]" at bounding box center [70, 65] width 22 height 9
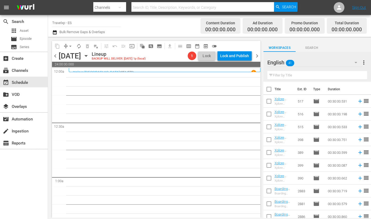
click at [125, 66] on span "24:00:00.000" at bounding box center [156, 64] width 209 height 5
click at [89, 55] on icon "button" at bounding box center [86, 56] width 6 height 6
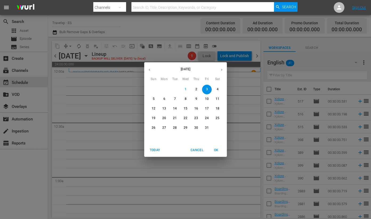
click at [148, 69] on icon "button" at bounding box center [149, 70] width 4 height 4
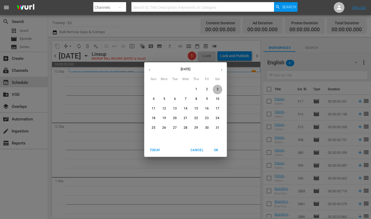
click at [219, 90] on span "3" at bounding box center [218, 89] width 10 height 5
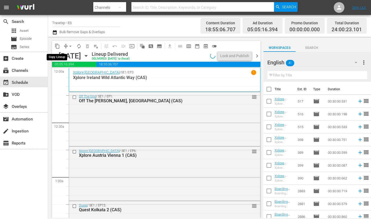
click at [58, 45] on span "content_copy" at bounding box center [57, 45] width 5 height 5
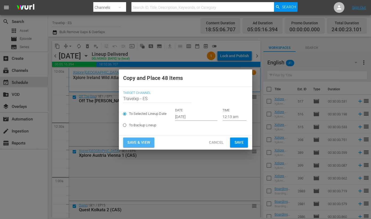
click at [141, 142] on span "Save & View" at bounding box center [138, 142] width 23 height 7
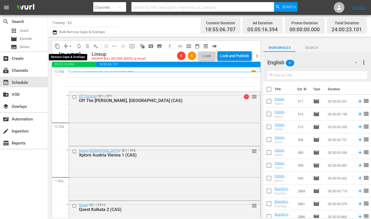
click at [69, 45] on span "arrow_drop_down" at bounding box center [70, 45] width 5 height 5
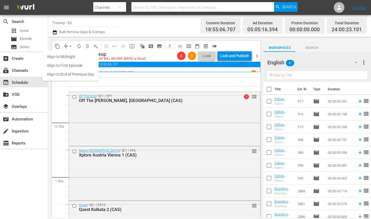
click at [71, 68] on li "Align to First Episode" at bounding box center [71, 65] width 56 height 9
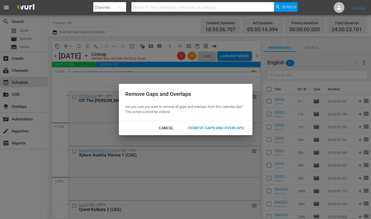
click at [166, 125] on div "Cancel" at bounding box center [166, 128] width 23 height 7
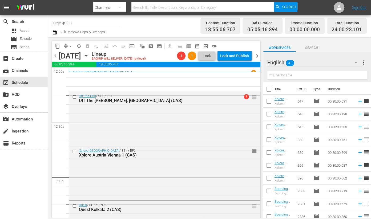
click at [68, 46] on span "arrow_drop_down" at bounding box center [70, 45] width 5 height 5
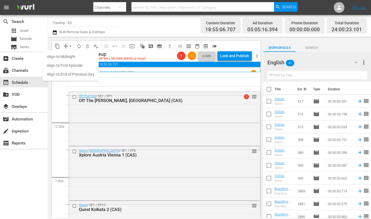
click at [68, 76] on li "Align to End of Previous Day" at bounding box center [71, 74] width 56 height 9
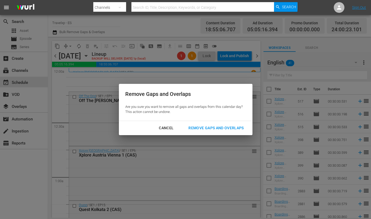
click at [220, 125] on div "Remove Gaps and Overlaps" at bounding box center [216, 128] width 64 height 7
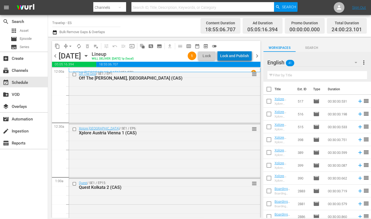
click at [241, 55] on div "Lock and Publish" at bounding box center [234, 56] width 29 height 10
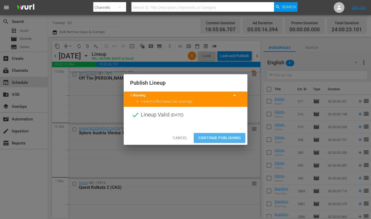
click at [217, 137] on span "Continue Publishing" at bounding box center [219, 137] width 43 height 7
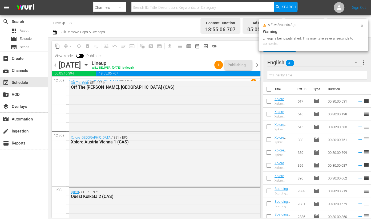
click at [257, 63] on span "chevron_right" at bounding box center [257, 65] width 7 height 7
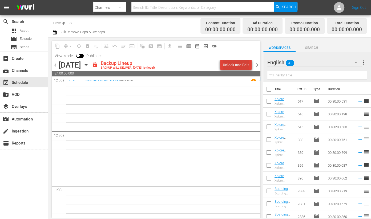
click at [240, 62] on div "Unlock and Edit" at bounding box center [236, 65] width 26 height 10
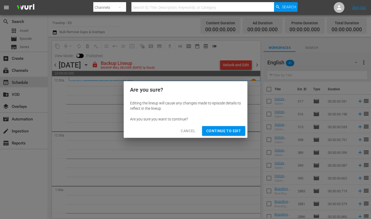
click at [228, 131] on span "Continue to Edit" at bounding box center [223, 130] width 35 height 7
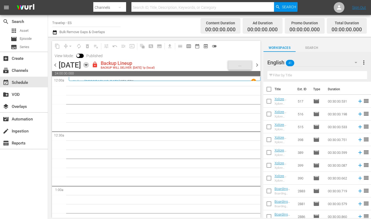
click at [89, 64] on icon "button" at bounding box center [86, 65] width 6 height 6
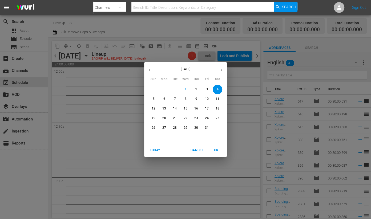
click at [149, 67] on button "button" at bounding box center [149, 70] width 10 height 10
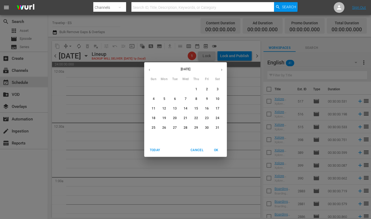
click at [153, 97] on p "4" at bounding box center [154, 99] width 2 height 5
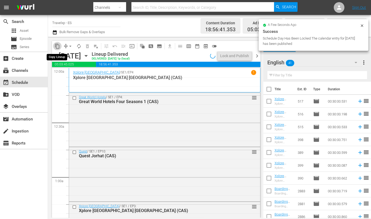
click at [57, 45] on span "content_copy" at bounding box center [57, 45] width 5 height 5
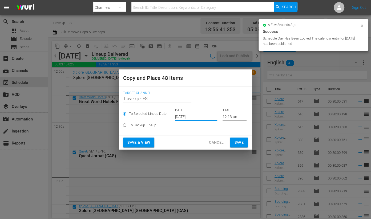
click at [186, 117] on input "[DATE]" at bounding box center [196, 117] width 42 height 8
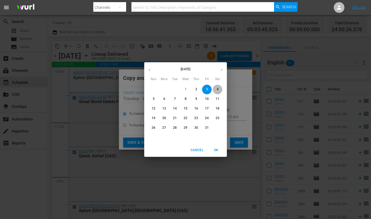
click at [218, 89] on p "4" at bounding box center [218, 89] width 2 height 5
type input "[DATE]"
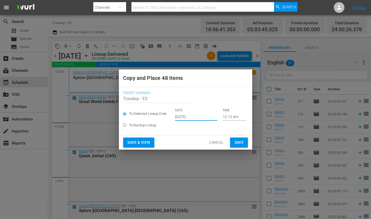
click at [145, 139] on span "Save & View" at bounding box center [138, 142] width 23 height 7
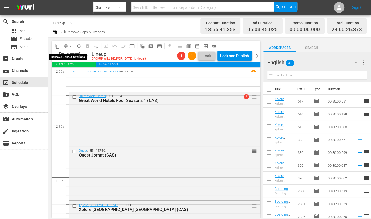
click at [71, 44] on span "arrow_drop_down" at bounding box center [70, 45] width 5 height 5
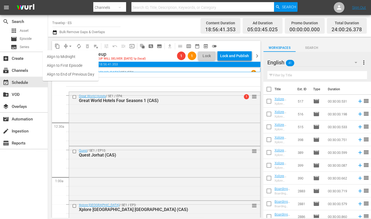
click at [73, 71] on li "Align to End of Previous Day" at bounding box center [71, 74] width 56 height 9
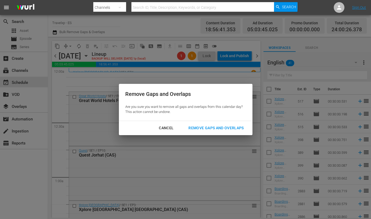
click at [222, 129] on div "Remove Gaps and Overlaps" at bounding box center [216, 128] width 64 height 7
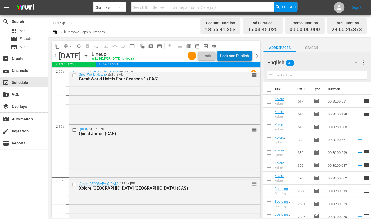
click at [237, 51] on div "Lock and Publish" at bounding box center [234, 56] width 29 height 10
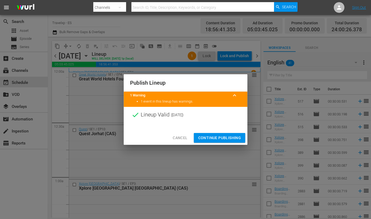
click at [221, 134] on span "Continue Publishing" at bounding box center [219, 137] width 43 height 7
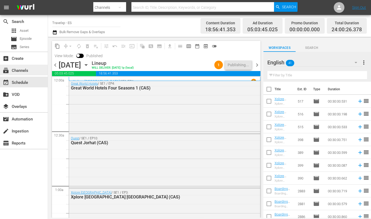
click at [19, 67] on div "subscriptions Channels" at bounding box center [15, 69] width 30 height 5
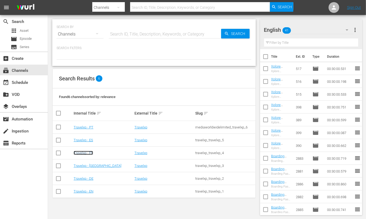
click at [90, 154] on link "Travelxp - FR" at bounding box center [83, 153] width 19 height 4
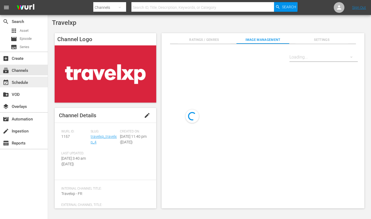
click at [16, 80] on div "event_available Schedule" at bounding box center [15, 81] width 30 height 5
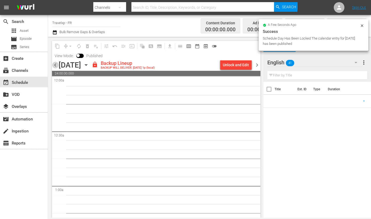
click at [56, 66] on span "chevron_left" at bounding box center [55, 65] width 7 height 7
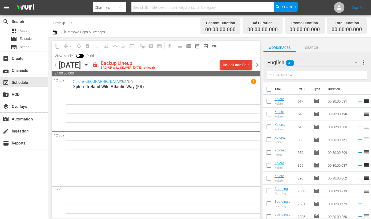
click at [240, 64] on div "Unlock and Edit" at bounding box center [236, 65] width 26 height 10
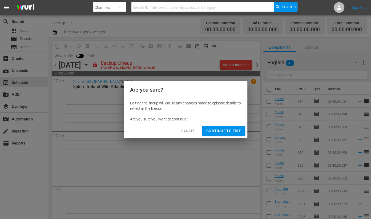
click at [220, 131] on span "Continue to Edit" at bounding box center [223, 130] width 35 height 7
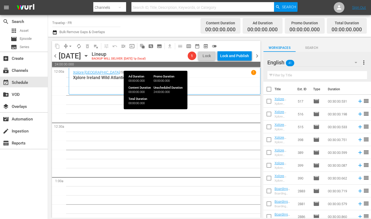
click at [127, 65] on span "24:00:00.000" at bounding box center [156, 64] width 209 height 5
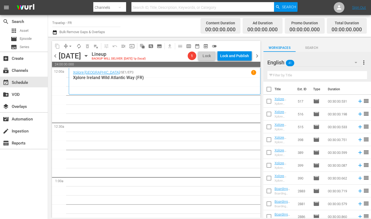
click at [89, 57] on icon "button" at bounding box center [86, 56] width 6 height 6
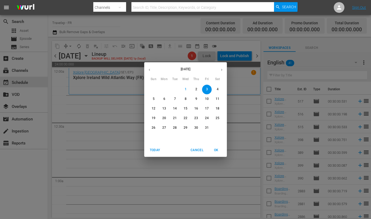
click at [150, 70] on icon "button" at bounding box center [149, 70] width 4 height 4
click at [196, 87] on p "3" at bounding box center [196, 89] width 2 height 5
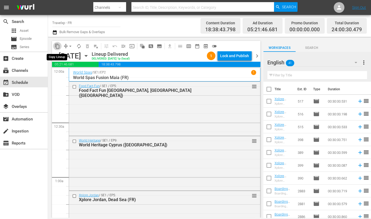
click at [60, 45] on button "content_copy" at bounding box center [57, 46] width 9 height 9
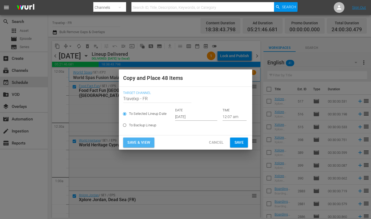
click at [138, 138] on button "Save & View" at bounding box center [138, 142] width 31 height 10
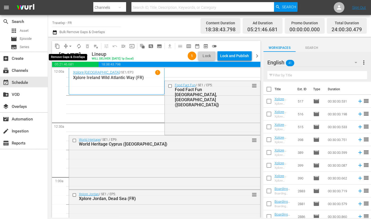
click at [70, 45] on span "arrow_drop_down" at bounding box center [70, 45] width 5 height 5
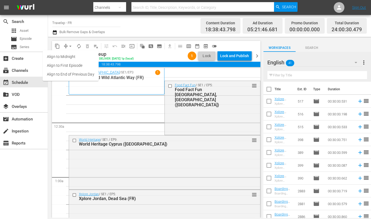
click at [71, 74] on li "Align to End of Previous Day" at bounding box center [71, 74] width 56 height 9
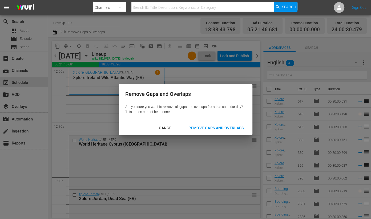
click at [224, 127] on div "Remove Gaps and Overlaps" at bounding box center [216, 128] width 64 height 7
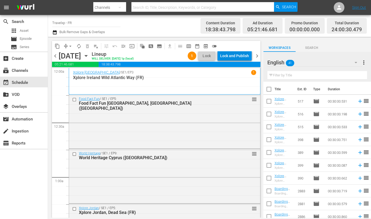
click at [240, 57] on div "Lock and Publish" at bounding box center [234, 56] width 29 height 10
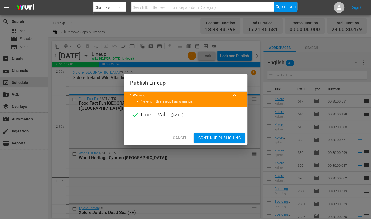
click at [219, 138] on span "Continue Publishing" at bounding box center [219, 137] width 43 height 7
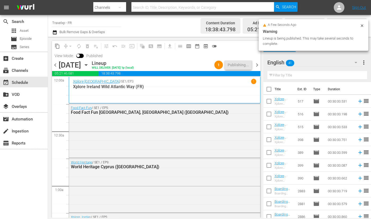
click at [257, 65] on span "chevron_right" at bounding box center [257, 65] width 7 height 7
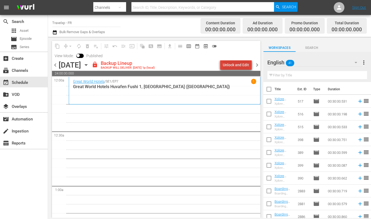
click at [240, 61] on div "Unlock and Edit" at bounding box center [236, 65] width 26 height 10
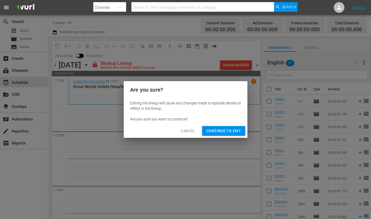
click at [222, 133] on span "Continue to Edit" at bounding box center [223, 130] width 35 height 7
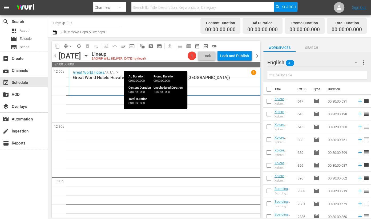
click at [135, 64] on span "24:00:00.000" at bounding box center [156, 64] width 209 height 5
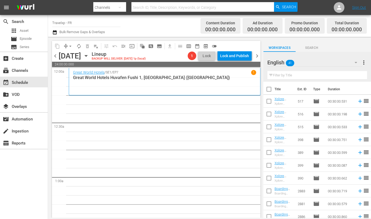
click at [89, 58] on icon "button" at bounding box center [86, 56] width 6 height 6
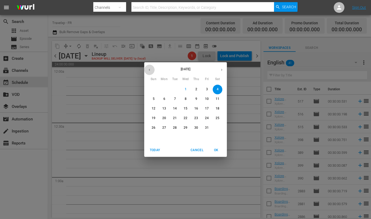
click at [150, 70] on icon "button" at bounding box center [149, 70] width 4 height 4
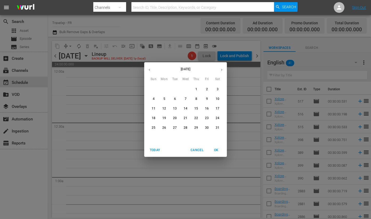
click at [155, 99] on span "4" at bounding box center [154, 99] width 10 height 5
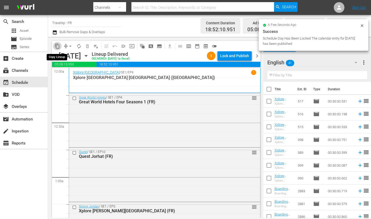
click at [57, 47] on span "content_copy" at bounding box center [57, 45] width 5 height 5
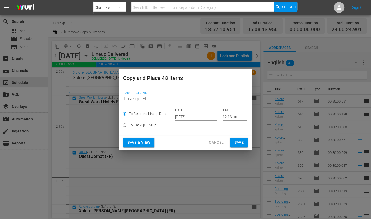
click at [187, 117] on input "[DATE]" at bounding box center [196, 117] width 42 height 8
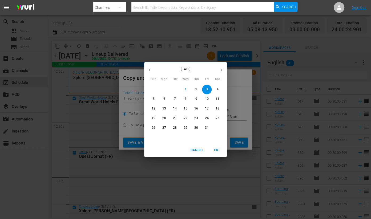
click at [217, 89] on p "4" at bounding box center [218, 89] width 2 height 5
type input "[DATE]"
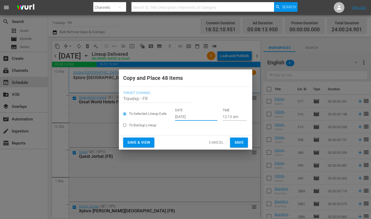
click at [141, 141] on span "Save & View" at bounding box center [138, 142] width 23 height 7
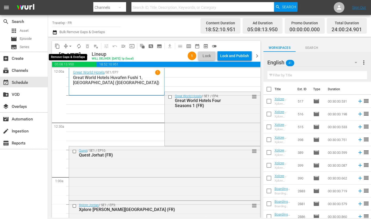
click at [66, 46] on button "arrow_drop_down" at bounding box center [70, 46] width 9 height 9
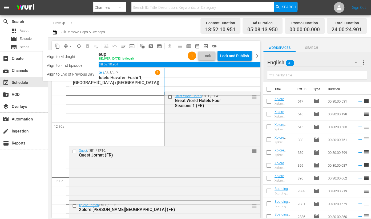
click at [82, 74] on li "Align to End of Previous Day" at bounding box center [71, 74] width 56 height 9
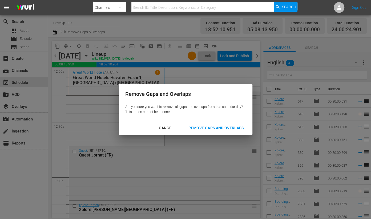
click at [215, 126] on div "Remove Gaps and Overlaps" at bounding box center [216, 128] width 64 height 7
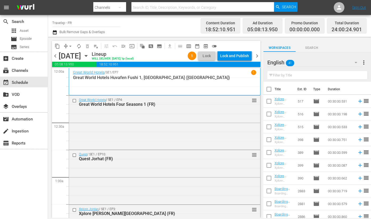
click at [234, 55] on div "Lock and Publish" at bounding box center [234, 56] width 29 height 10
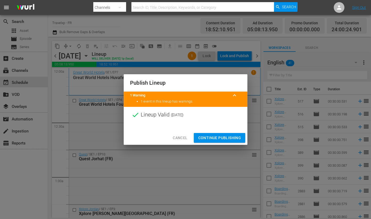
click at [218, 138] on span "Continue Publishing" at bounding box center [219, 137] width 43 height 7
